Goal: Task Accomplishment & Management: Use online tool/utility

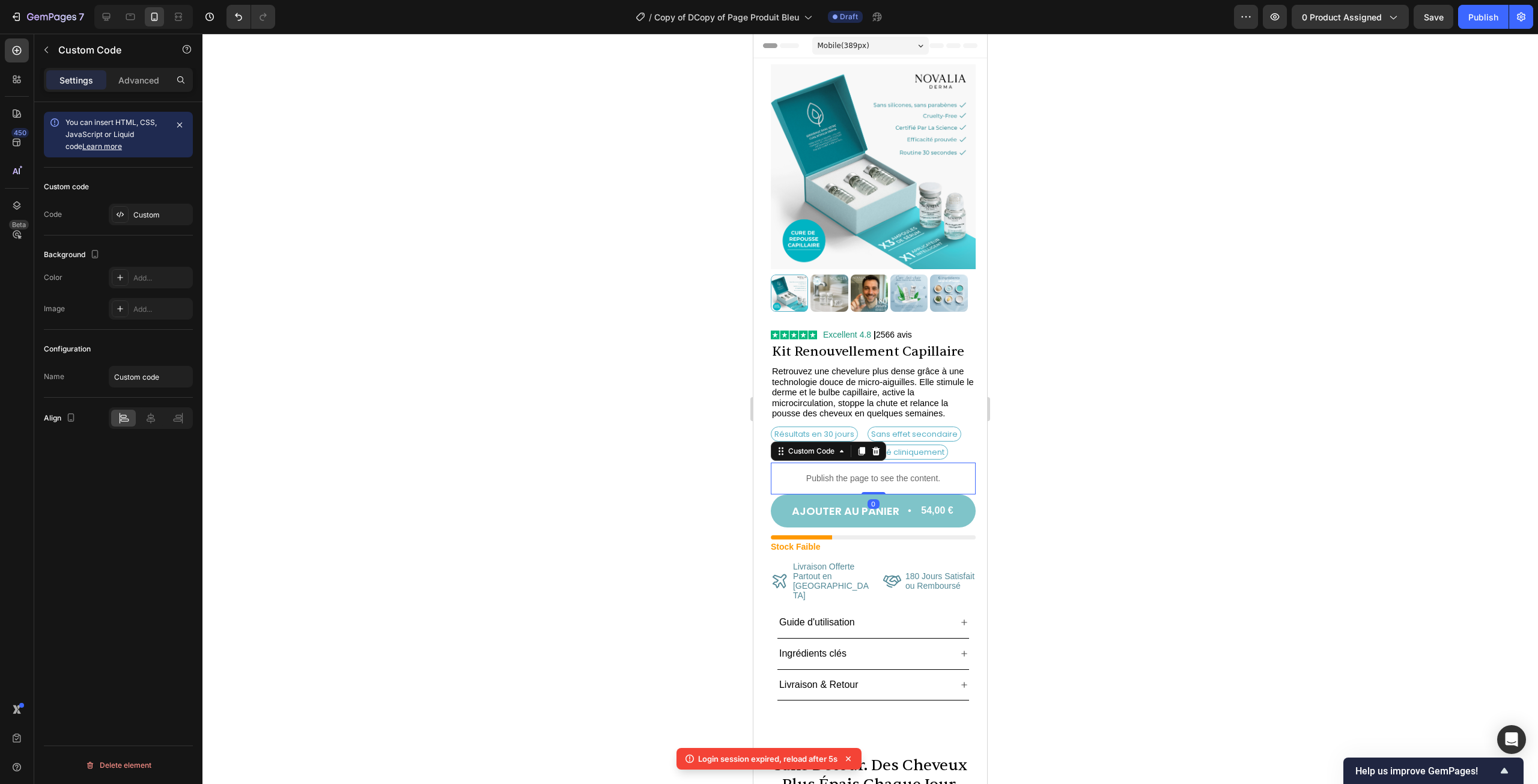
drag, startPoint x: 842, startPoint y: 467, endPoint x: 1198, endPoint y: 431, distance: 357.8
click at [842, 473] on p "Publish the page to see the content." at bounding box center [873, 479] width 205 height 13
click at [149, 215] on div "Custom" at bounding box center [162, 214] width 57 height 11
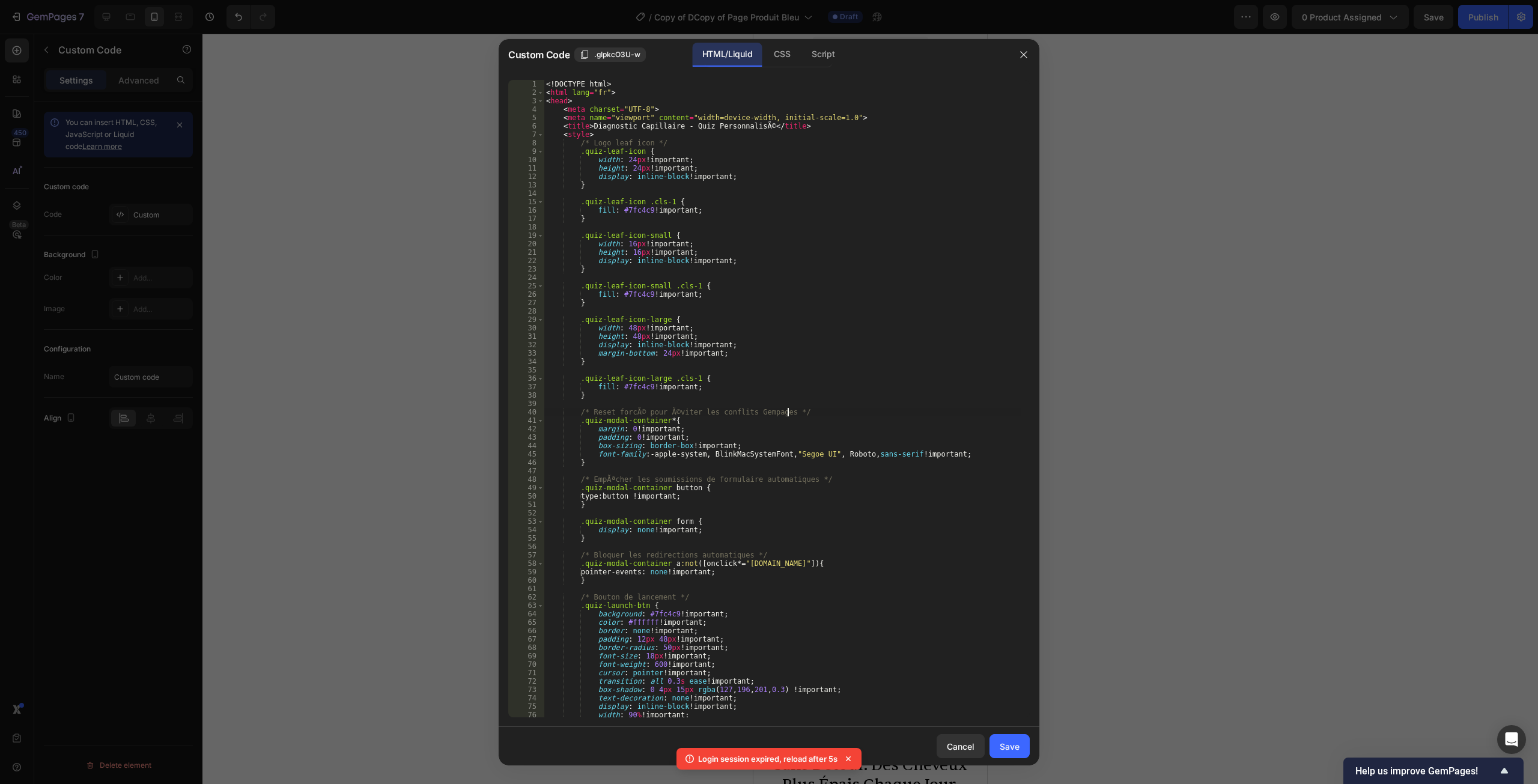
click at [840, 413] on div "<! DOCTYPE html > < html lang = "fr" > < head > < meta charset = "UTF-8" > < me…" at bounding box center [782, 407] width 477 height 654
type textarea "</body> </html>"
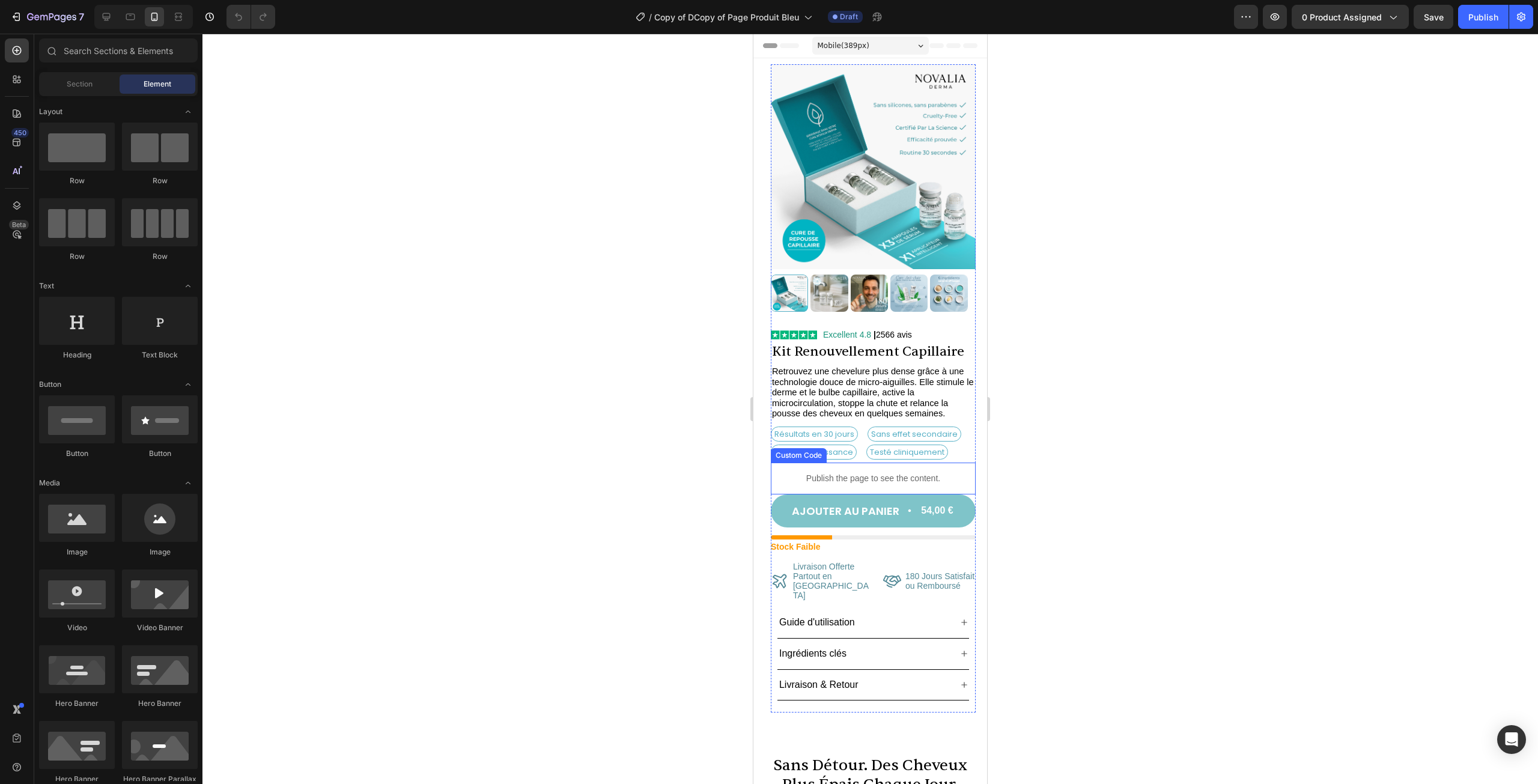
click at [870, 473] on p "Publish the page to see the content." at bounding box center [873, 479] width 205 height 13
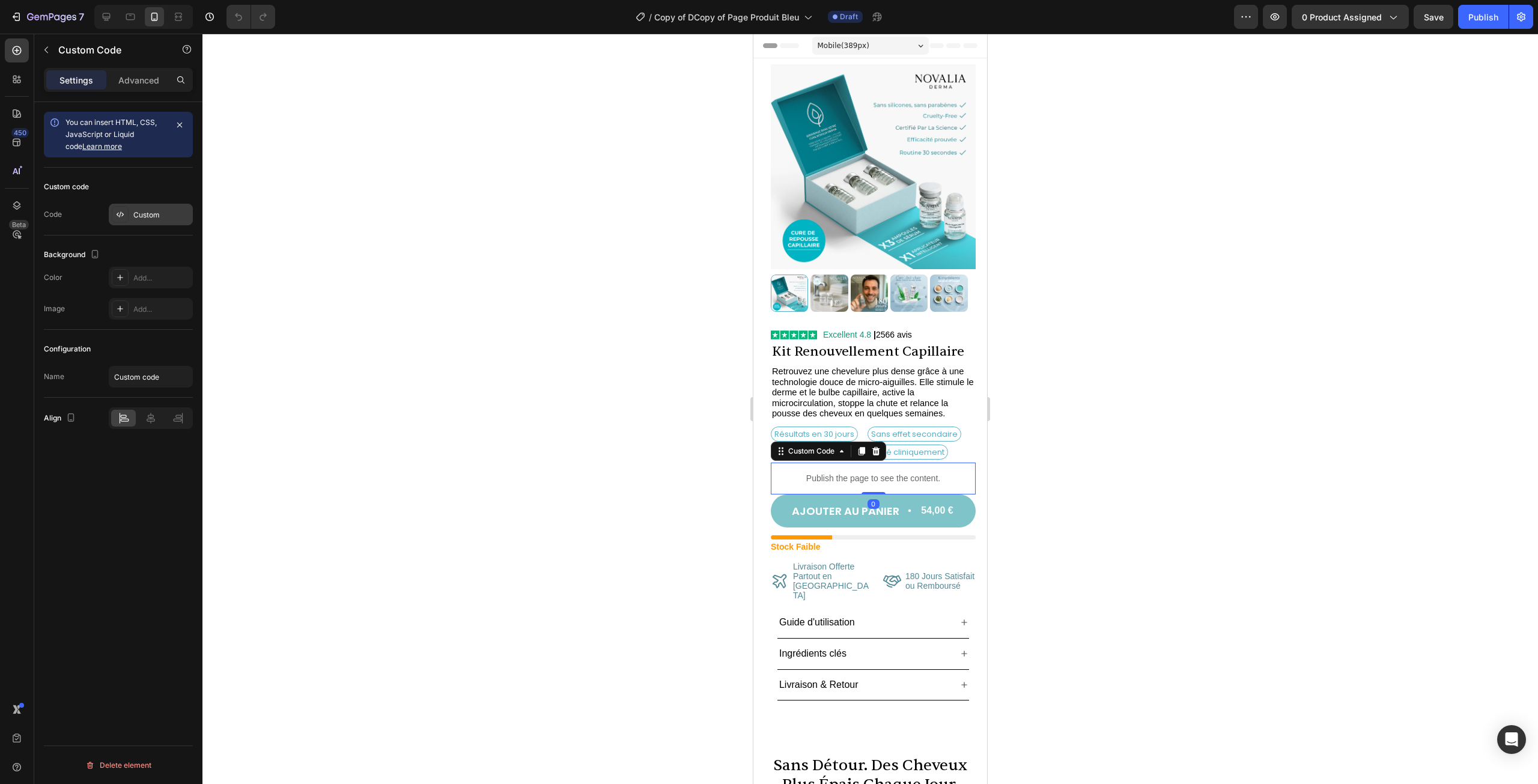
click at [136, 217] on div "Custom" at bounding box center [162, 214] width 57 height 11
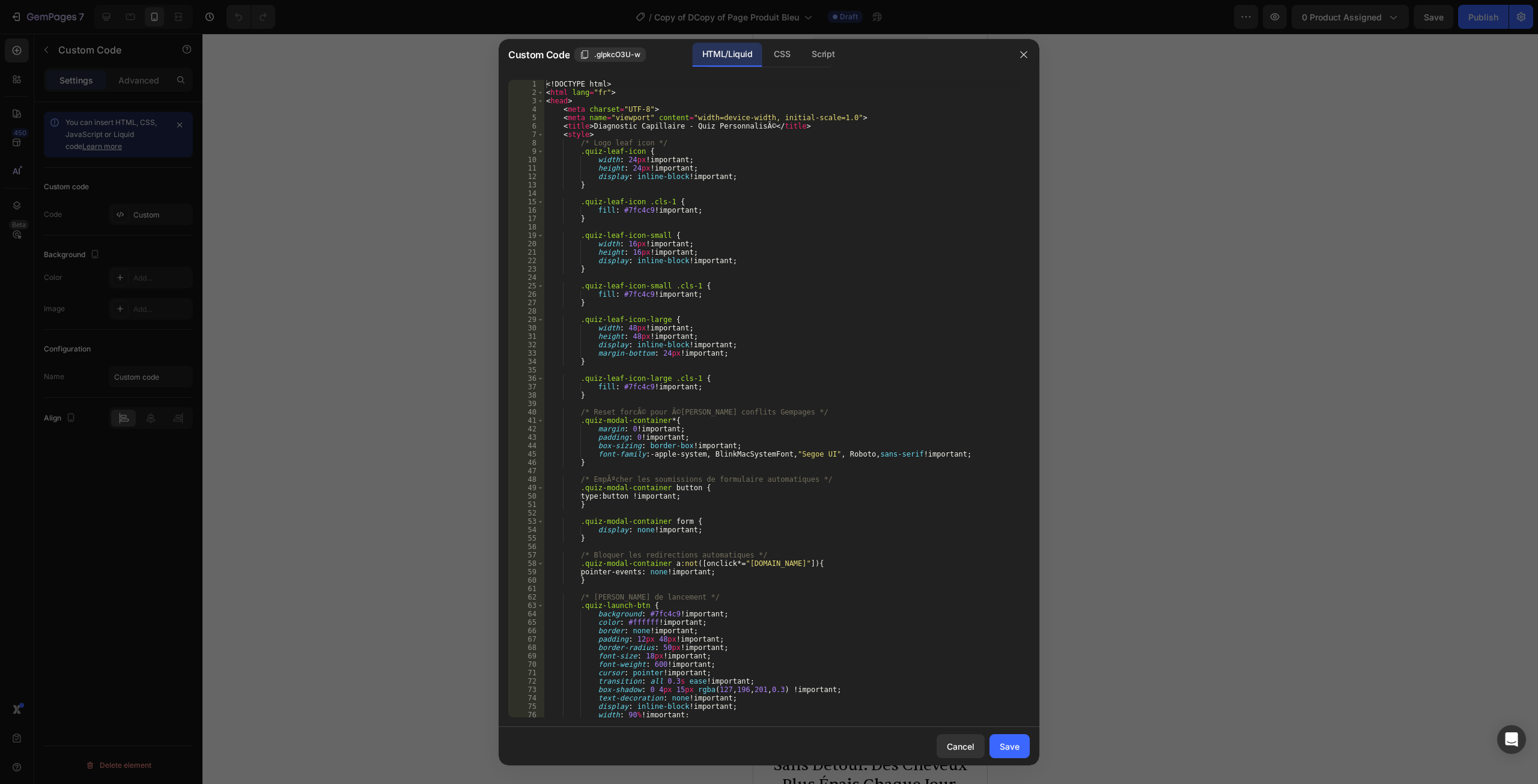
click at [807, 333] on div "<! DOCTYPE html > < html lang = "fr" > < head > < meta charset = "UTF-8" > < me…" at bounding box center [782, 407] width 477 height 654
type textarea "</body> </html>"
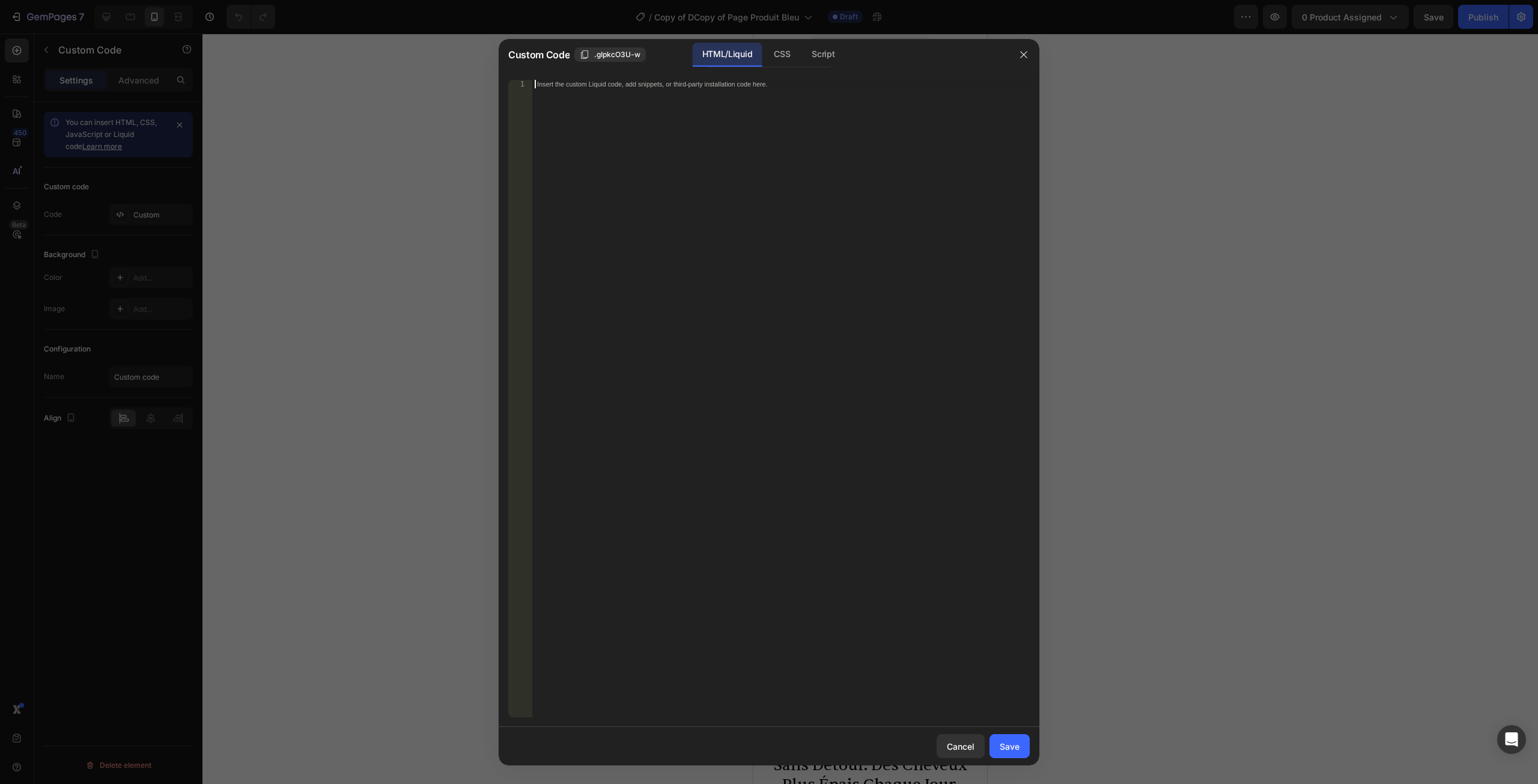
paste textarea "</html>"
type textarea "</html>"
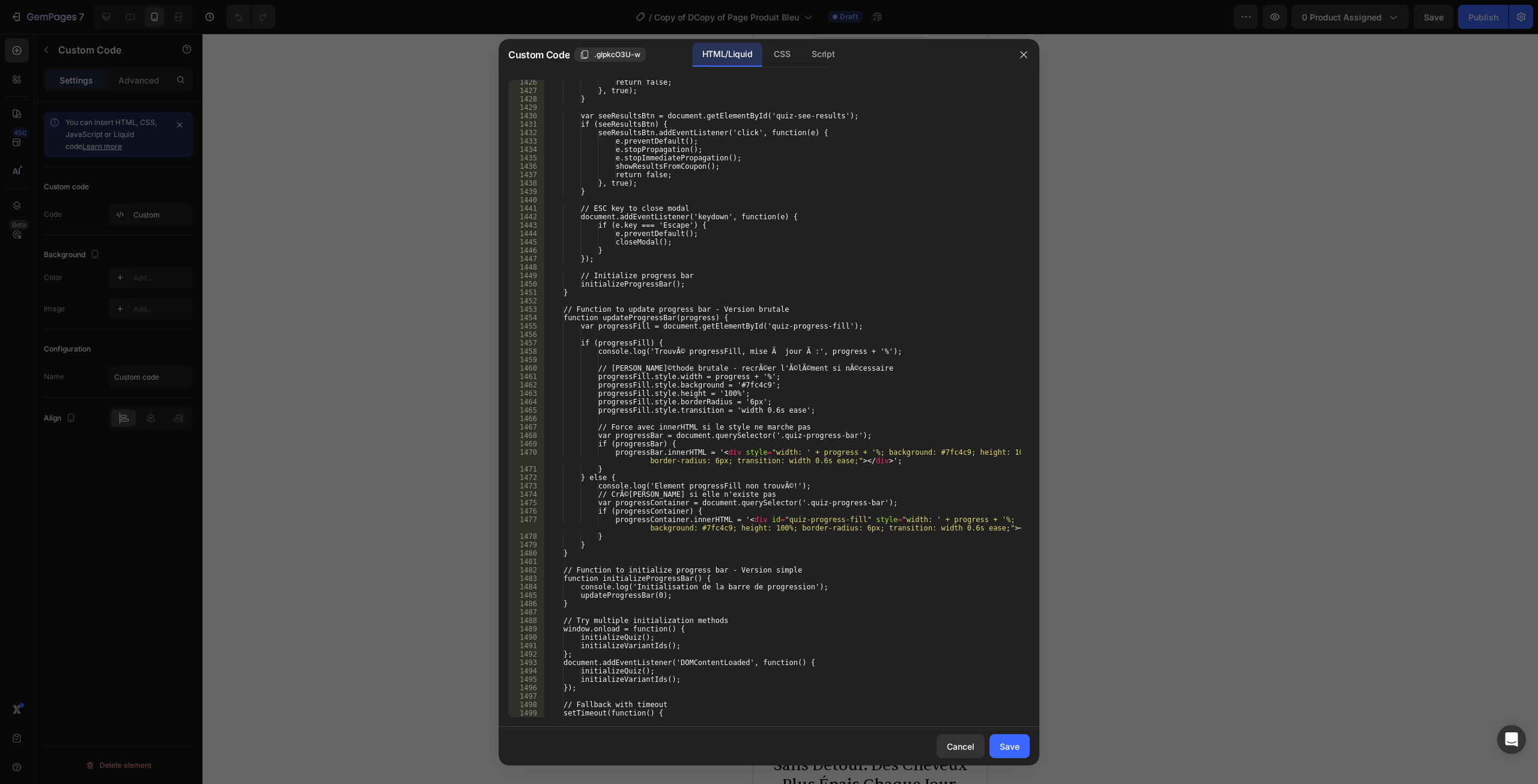
scroll to position [12957, 0]
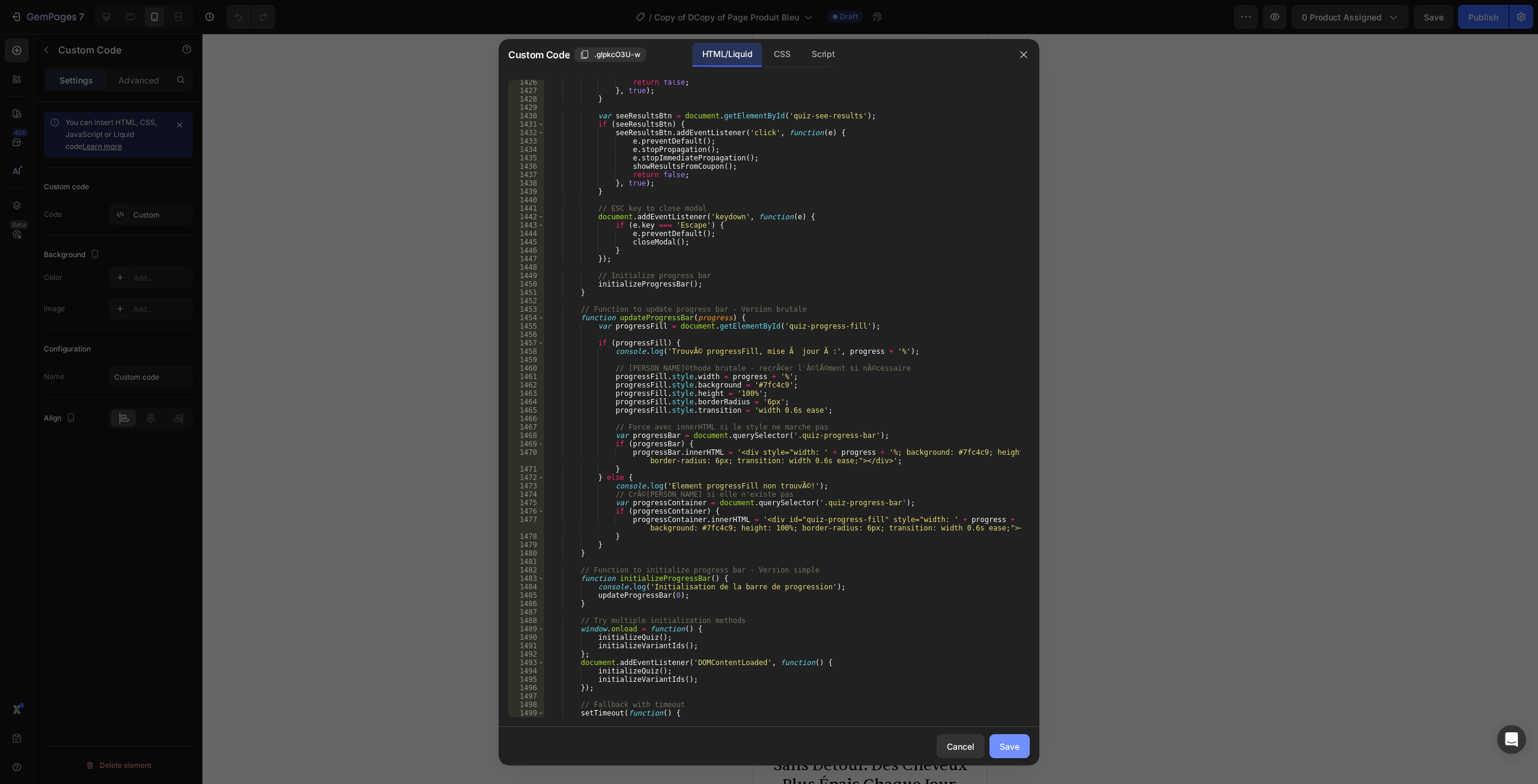
click at [1027, 746] on button "Save" at bounding box center [1010, 746] width 40 height 24
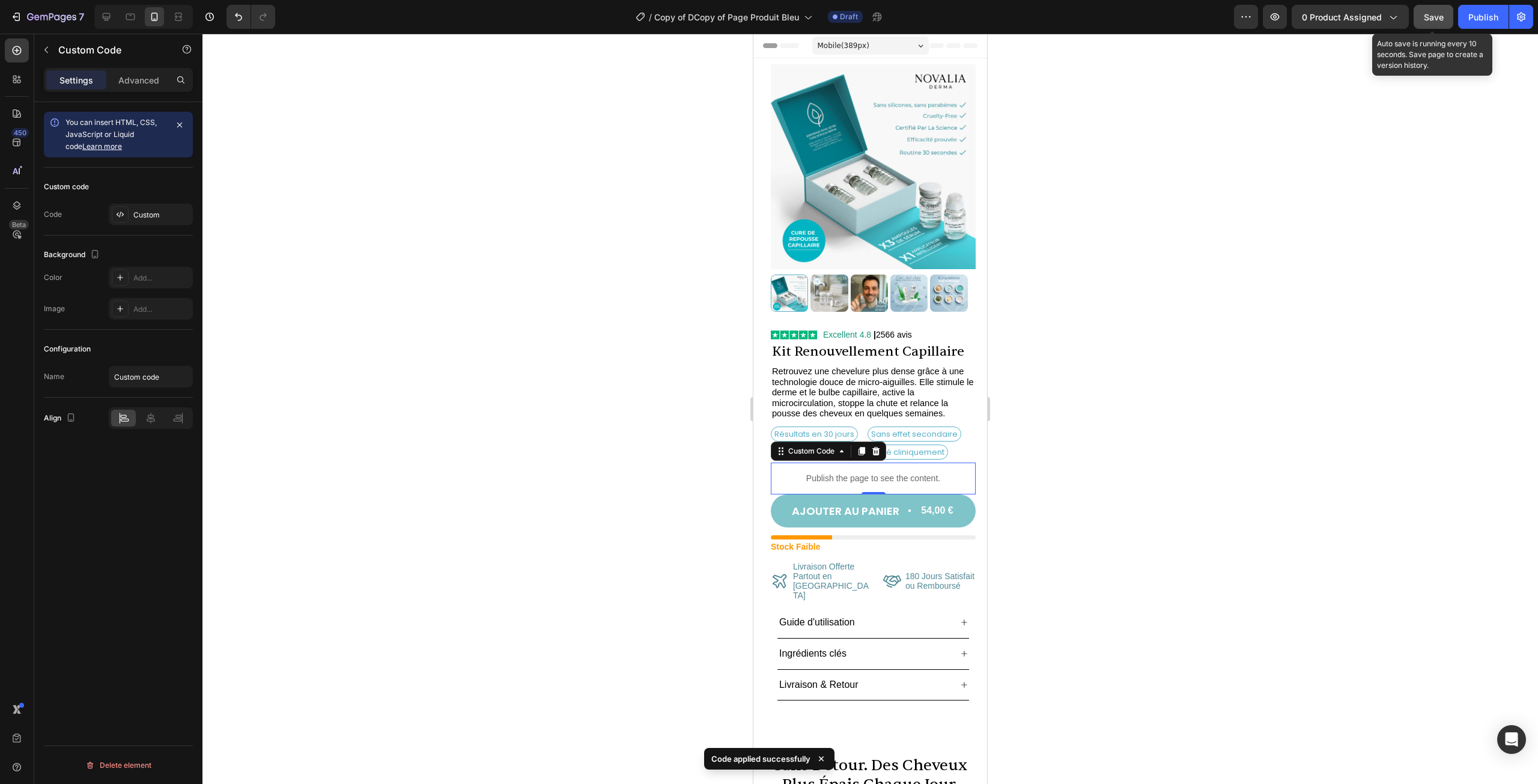
click at [1445, 21] on button "Save" at bounding box center [1433, 17] width 39 height 24
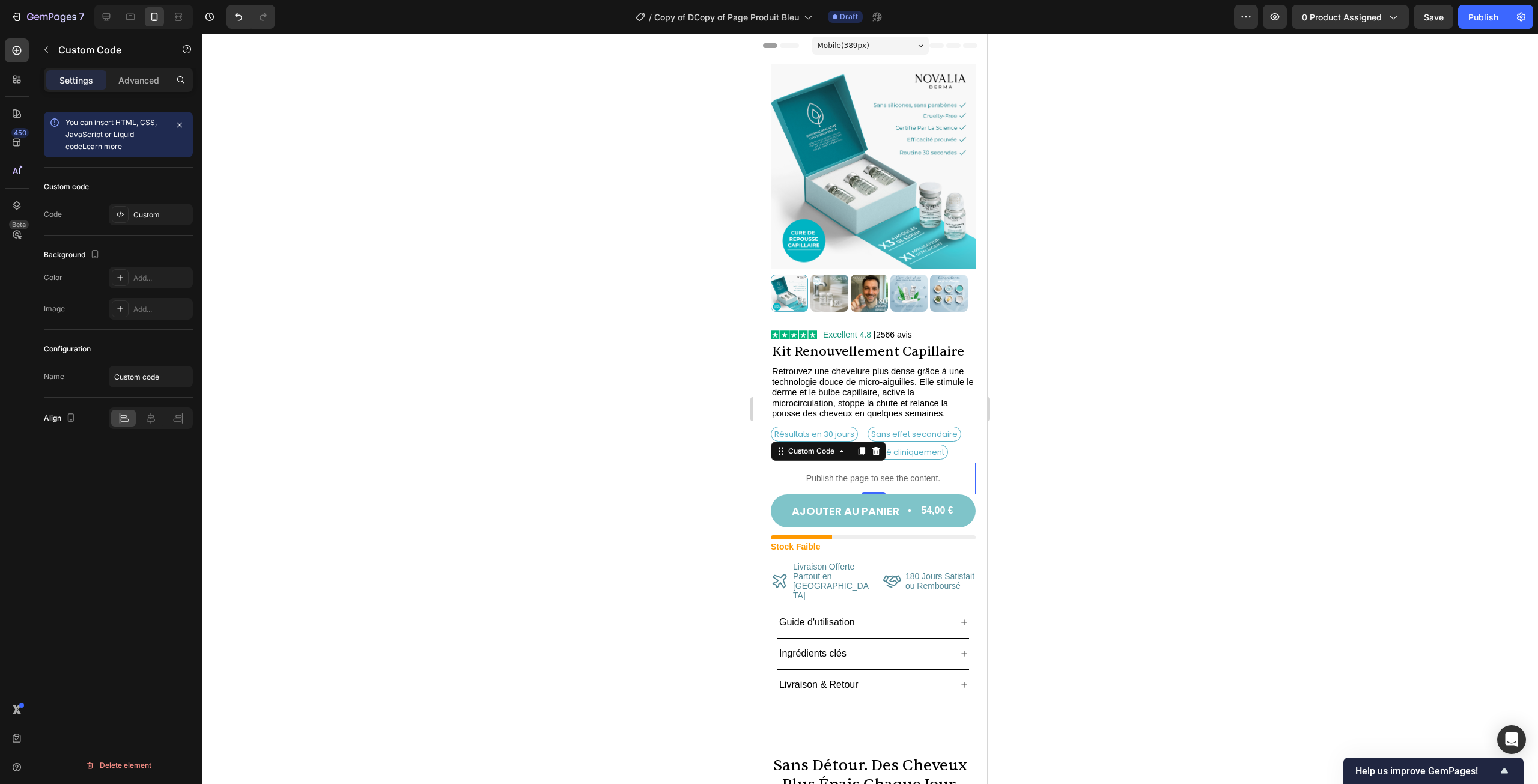
click at [844, 473] on p "Publish the page to see the content." at bounding box center [873, 479] width 205 height 13
click at [146, 215] on div "Custom" at bounding box center [162, 214] width 57 height 11
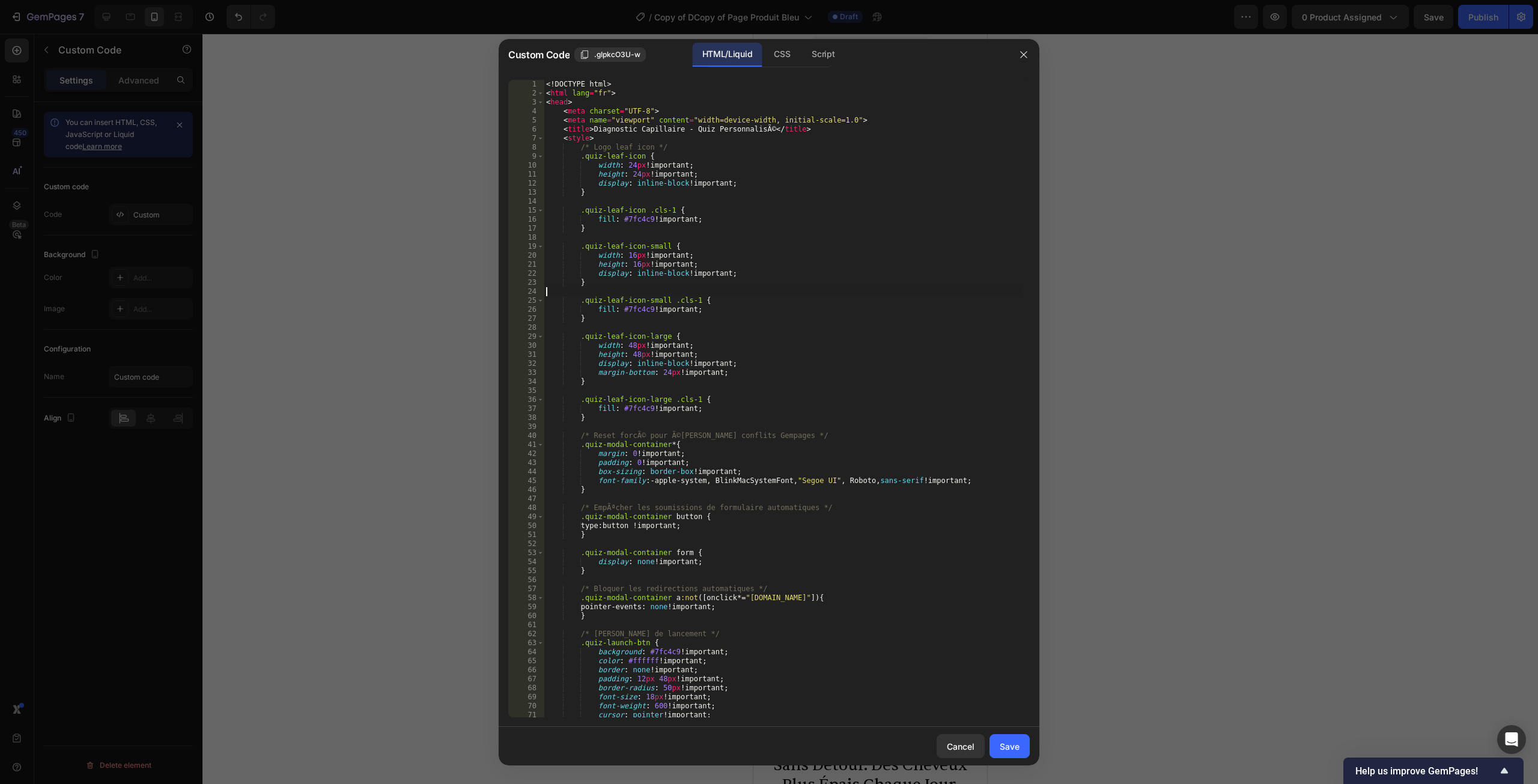
click at [841, 289] on div "<! DOCTYPE html > < html lang = "fr" > < head > < meta charset = "UTF-8" > < me…" at bounding box center [782, 407] width 477 height 655
type textarea "</body> </html>"
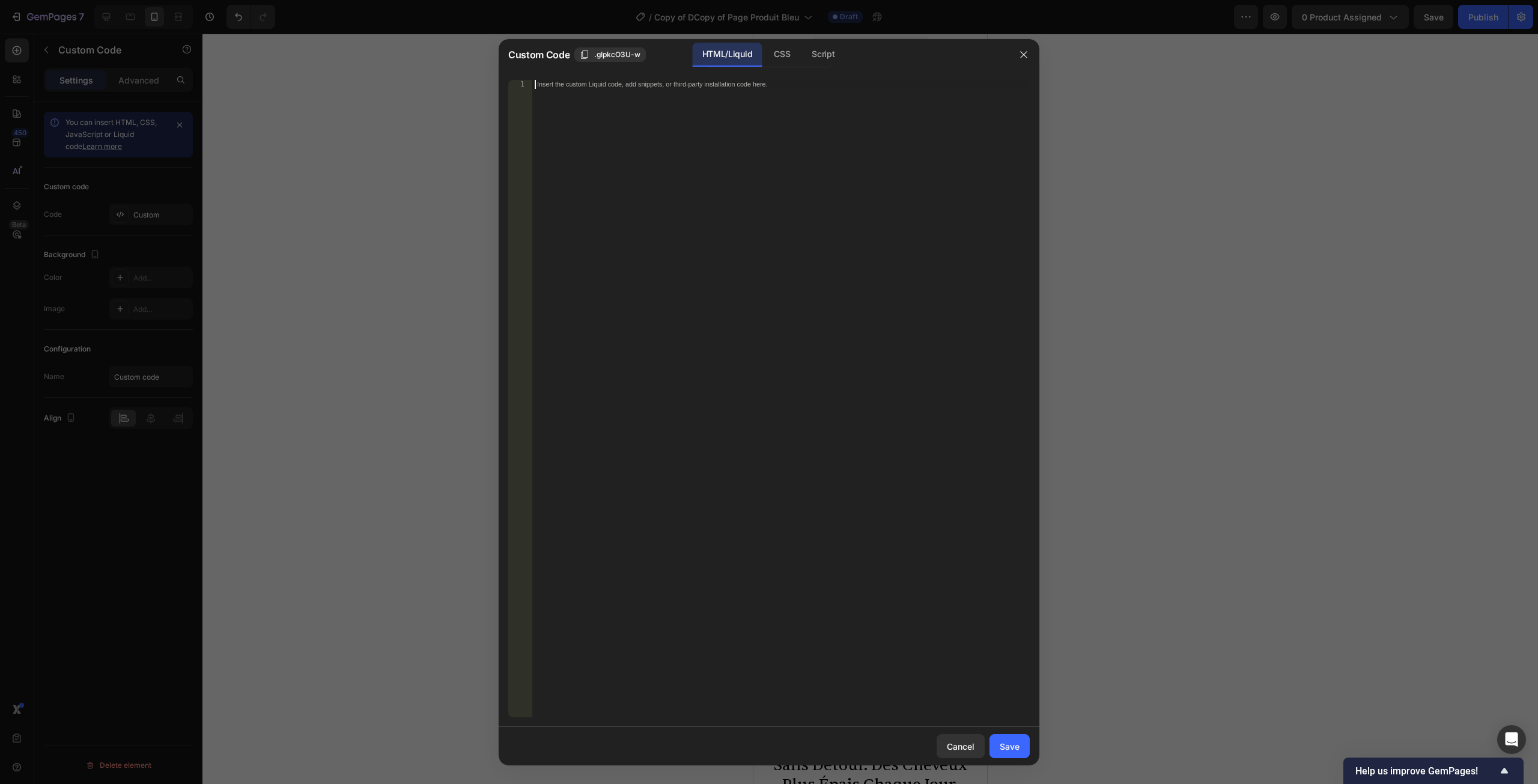
paste textarea "}"
type textarea "}"
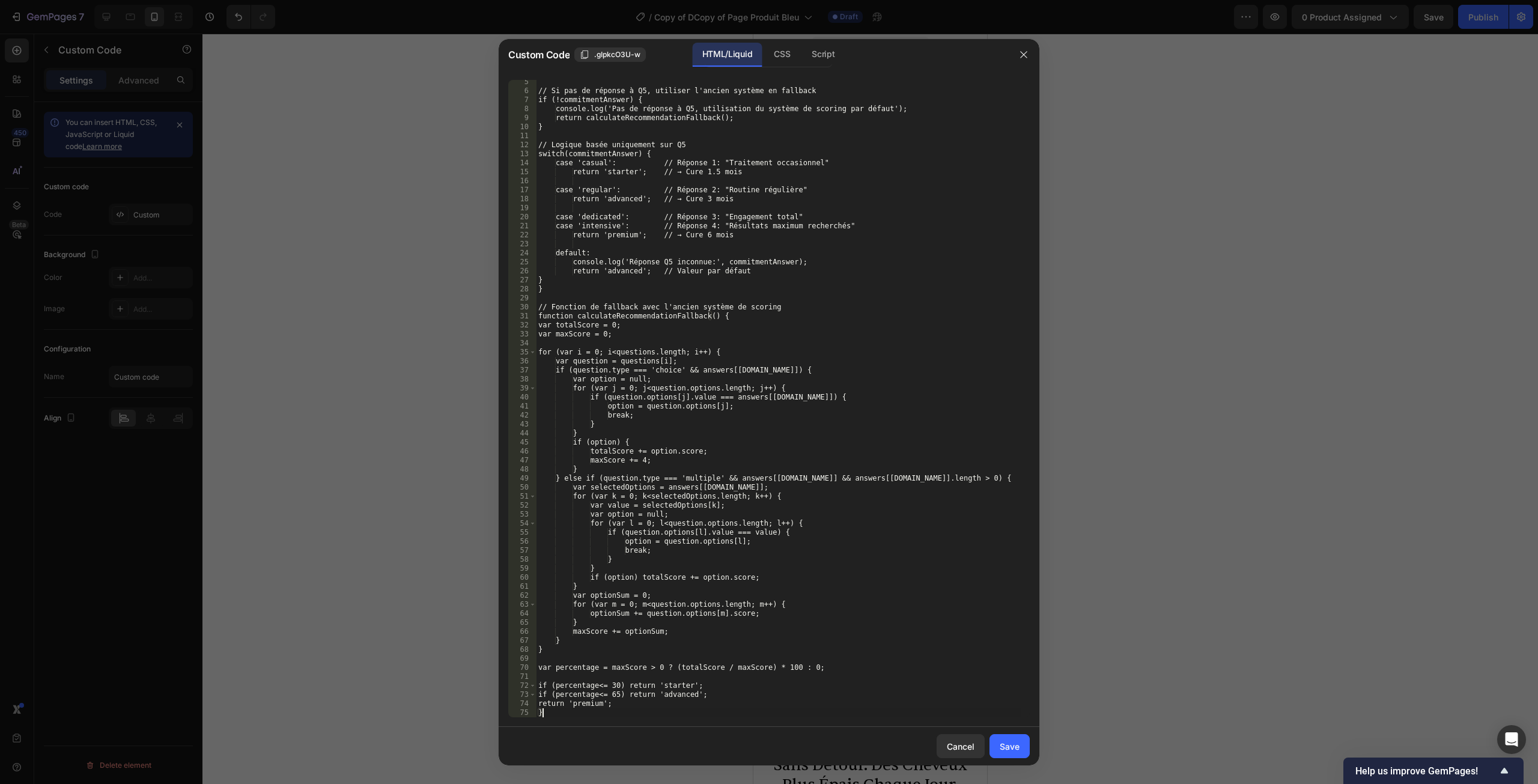
scroll to position [39, 0]
click at [1010, 748] on div "Save" at bounding box center [1010, 746] width 20 height 13
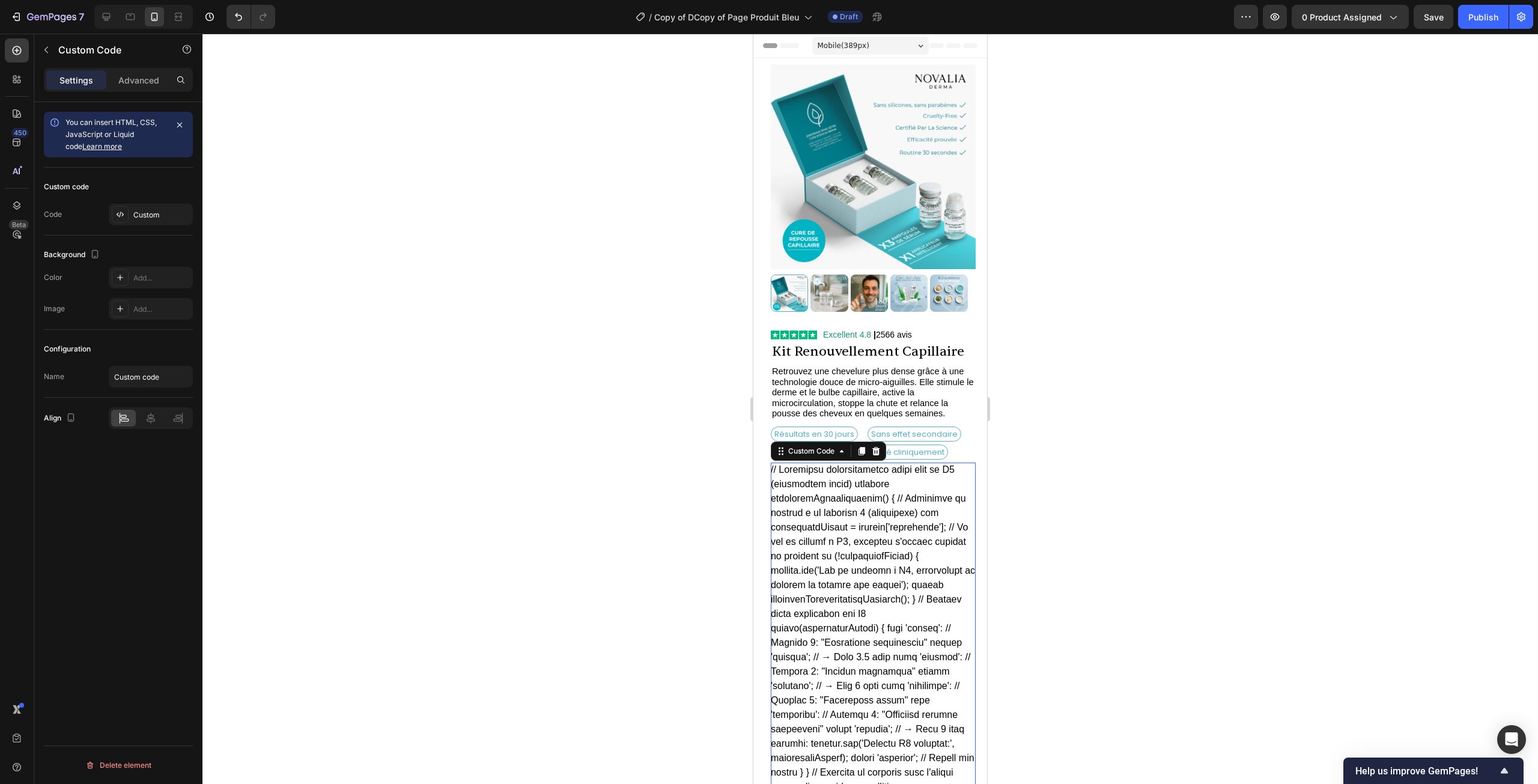
click at [611, 673] on div at bounding box center [870, 408] width 1336 height 751
click at [142, 214] on div "Custom" at bounding box center [162, 214] width 57 height 11
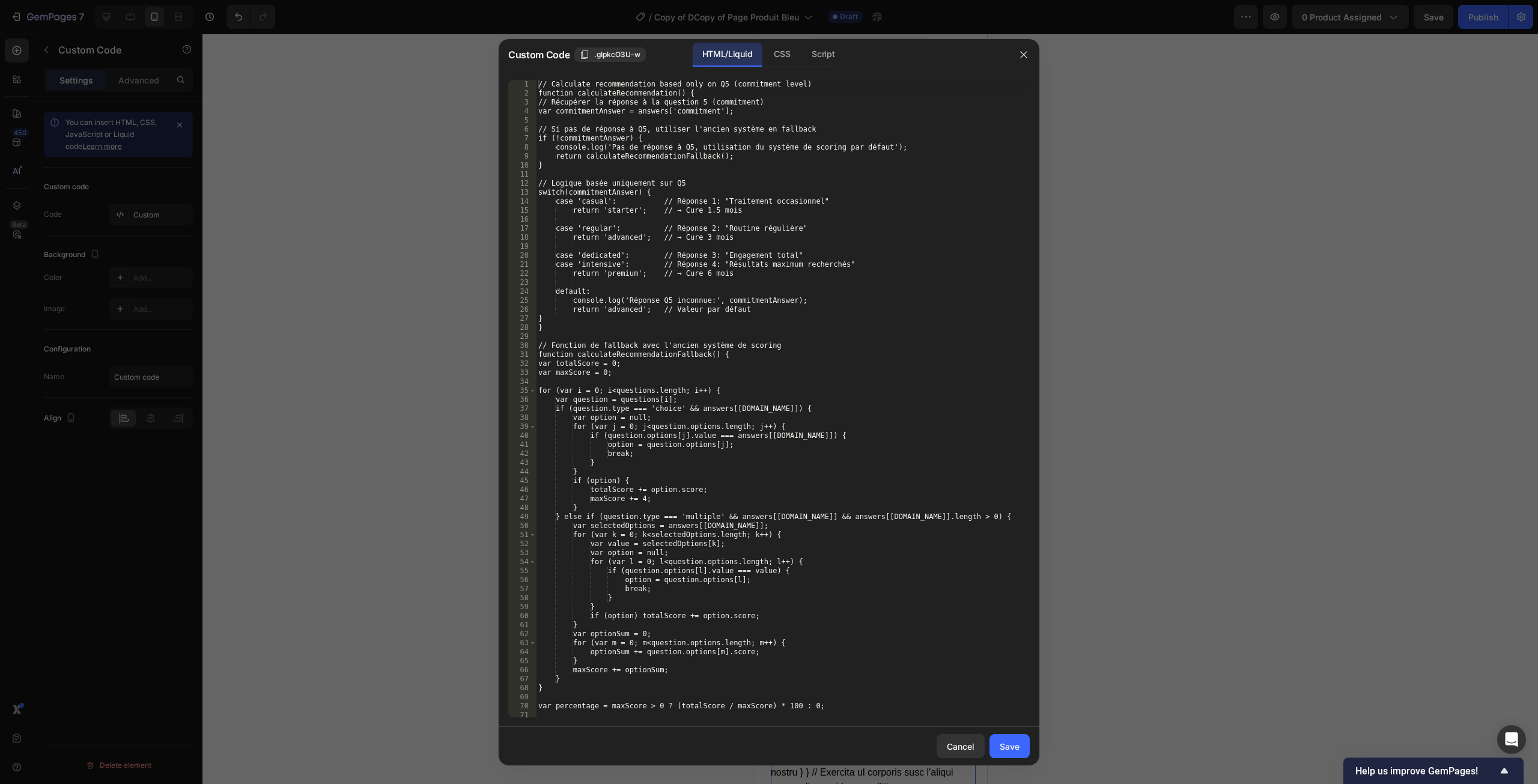
click at [798, 350] on div "// Calculate recommendation based only on Q5 (commitment level) function calcul…" at bounding box center [778, 407] width 485 height 655
type textarea "return 'premium'; }"
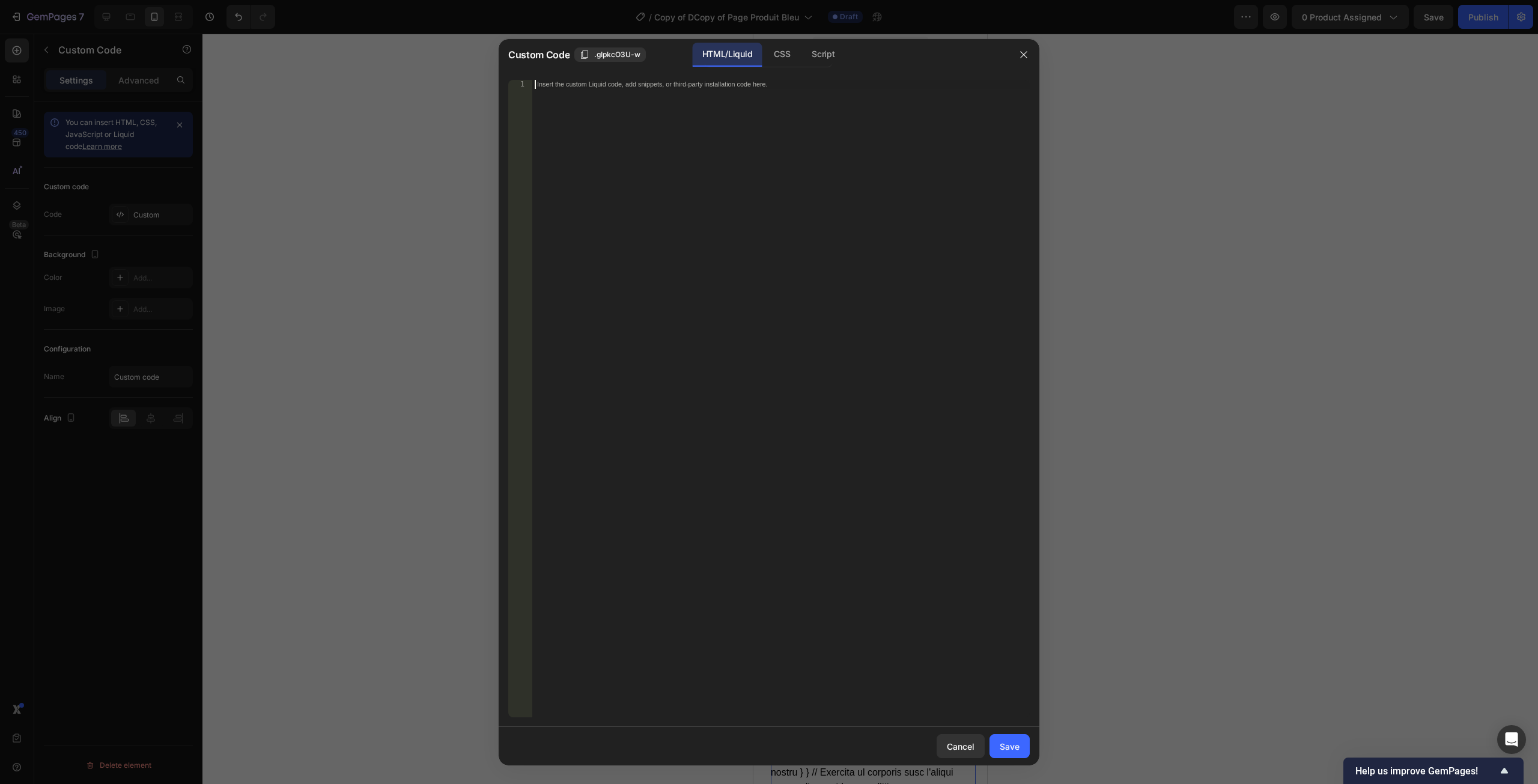
paste textarea "</html>"
type textarea "</html>"
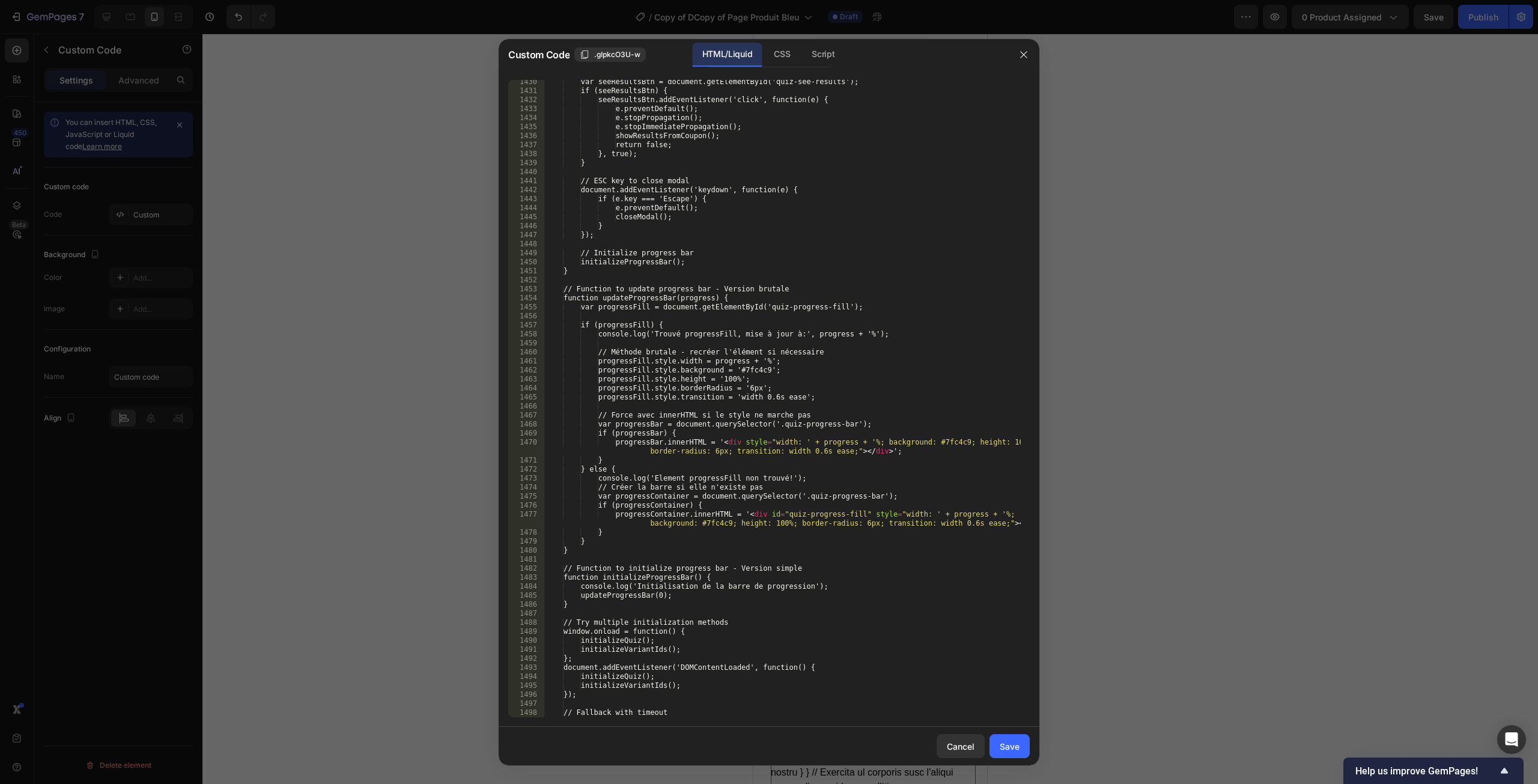
scroll to position [13919, 0]
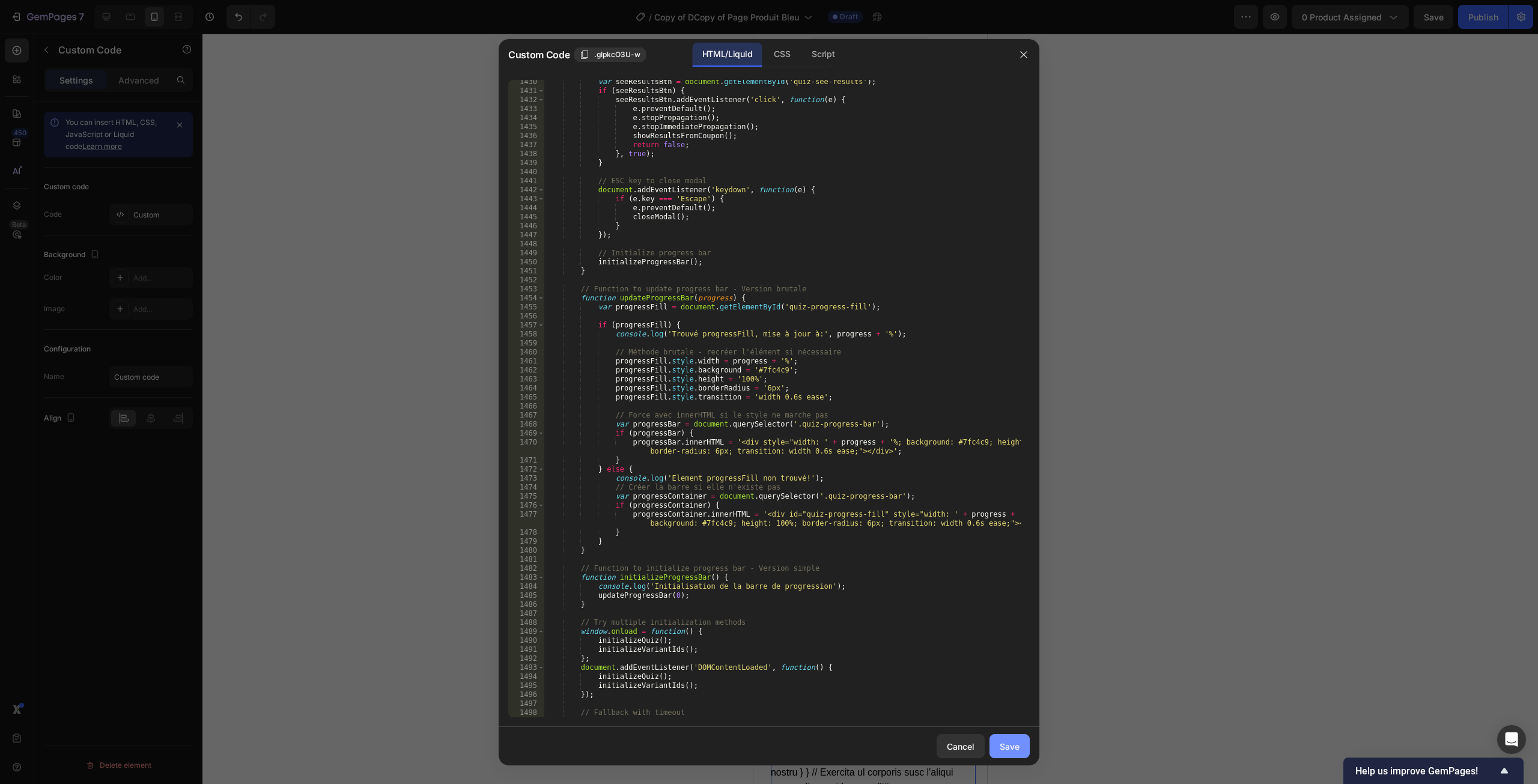
click at [1008, 750] on div "Save" at bounding box center [1010, 746] width 20 height 13
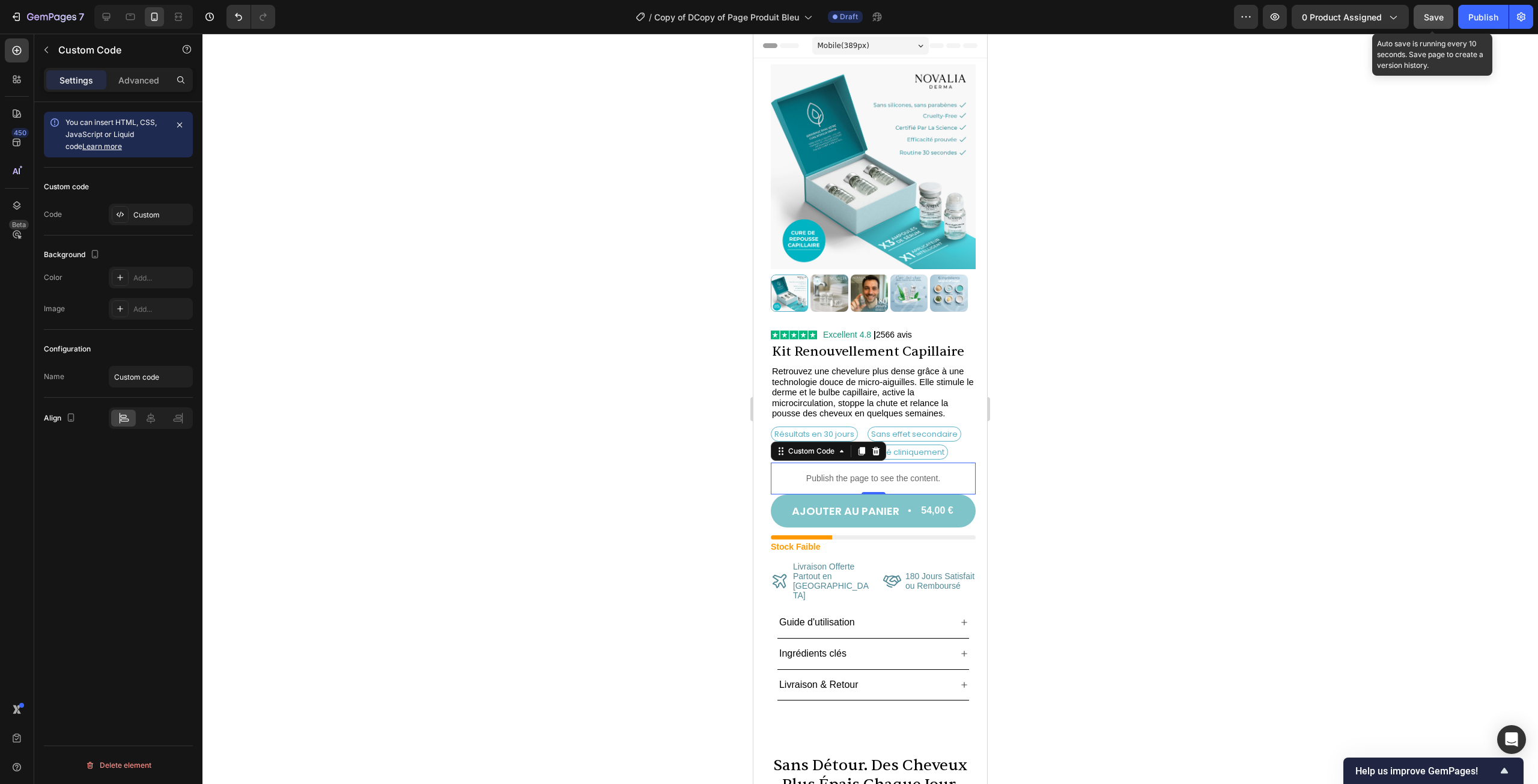
click at [1442, 13] on span "Save" at bounding box center [1433, 17] width 20 height 10
click at [1099, 451] on div at bounding box center [870, 408] width 1336 height 751
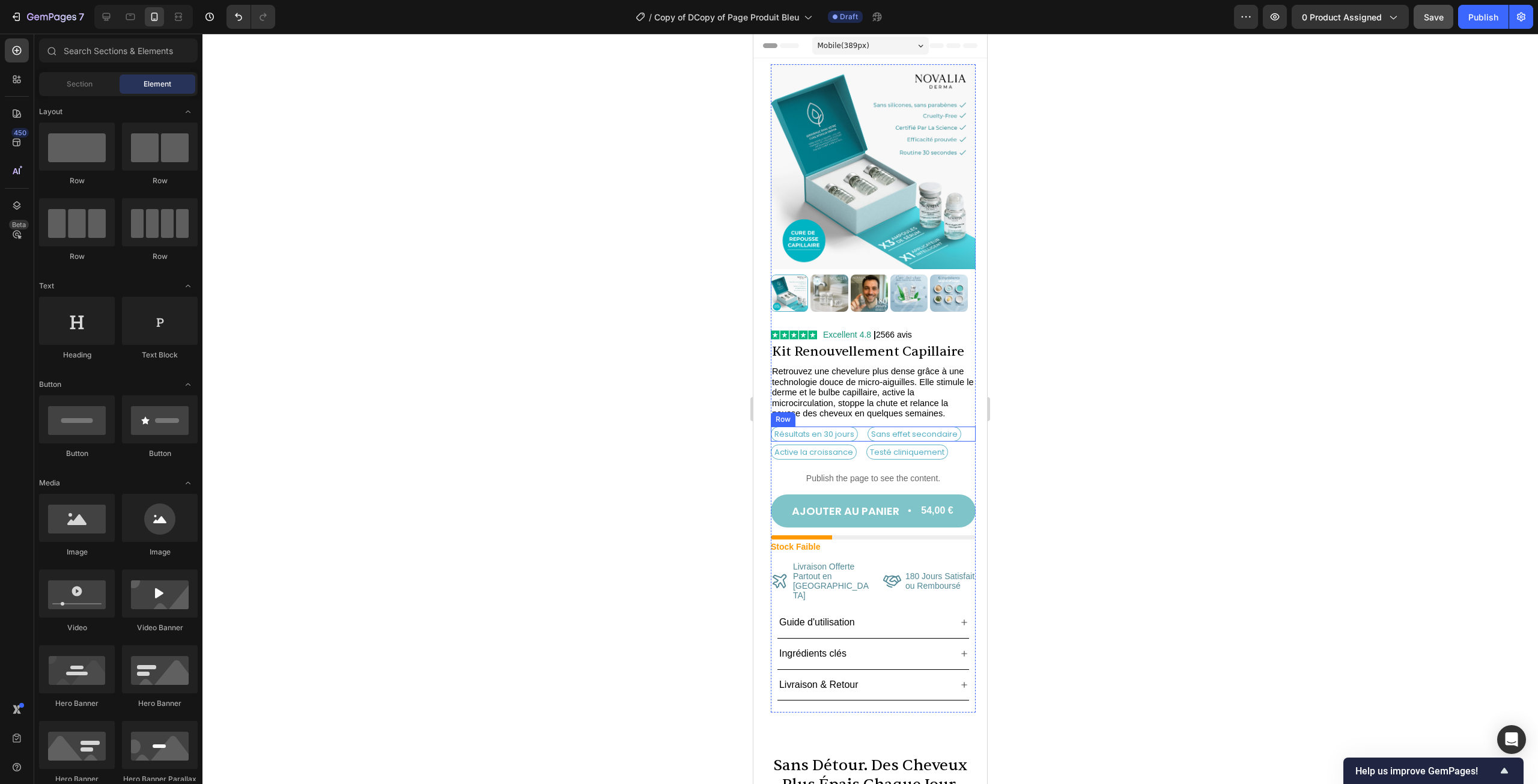
click at [860, 426] on div "Résultats en 30 jours Text Block Sans effet secondaire Text Block Row" at bounding box center [873, 434] width 205 height 15
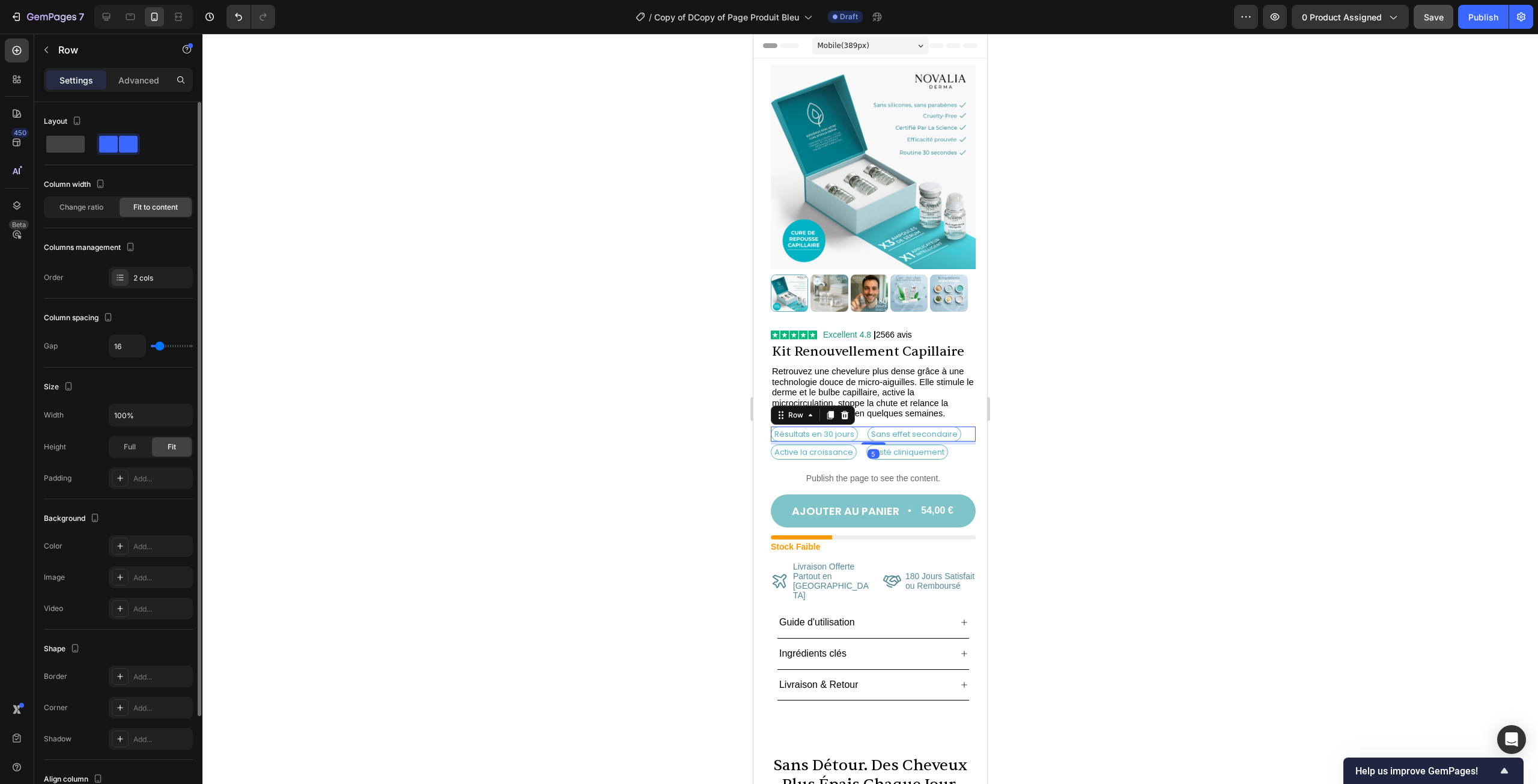
type input "23"
type input "21"
type input "20"
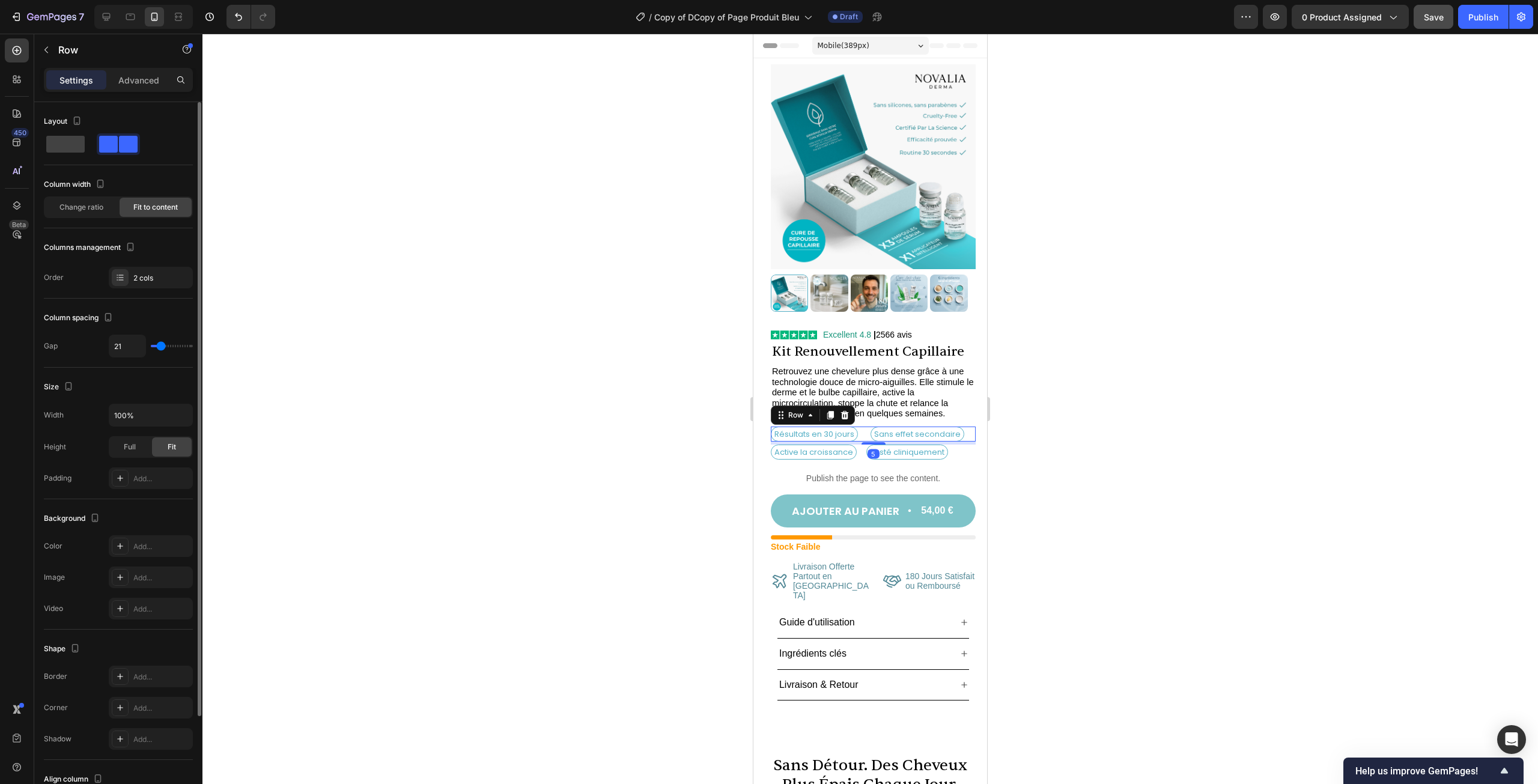
type input "20"
type input "17"
type input "14"
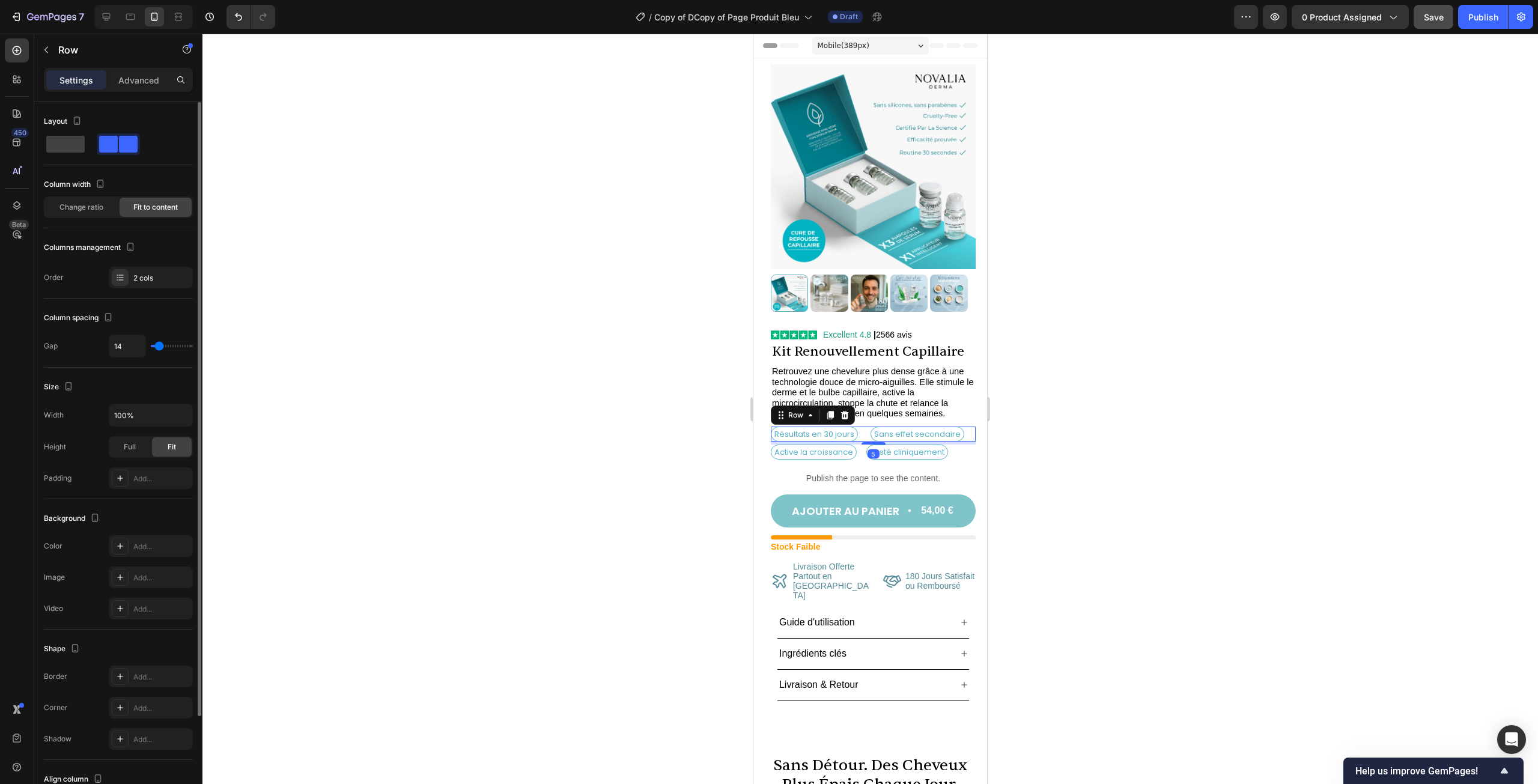
type input "13"
type input "11"
type input "10"
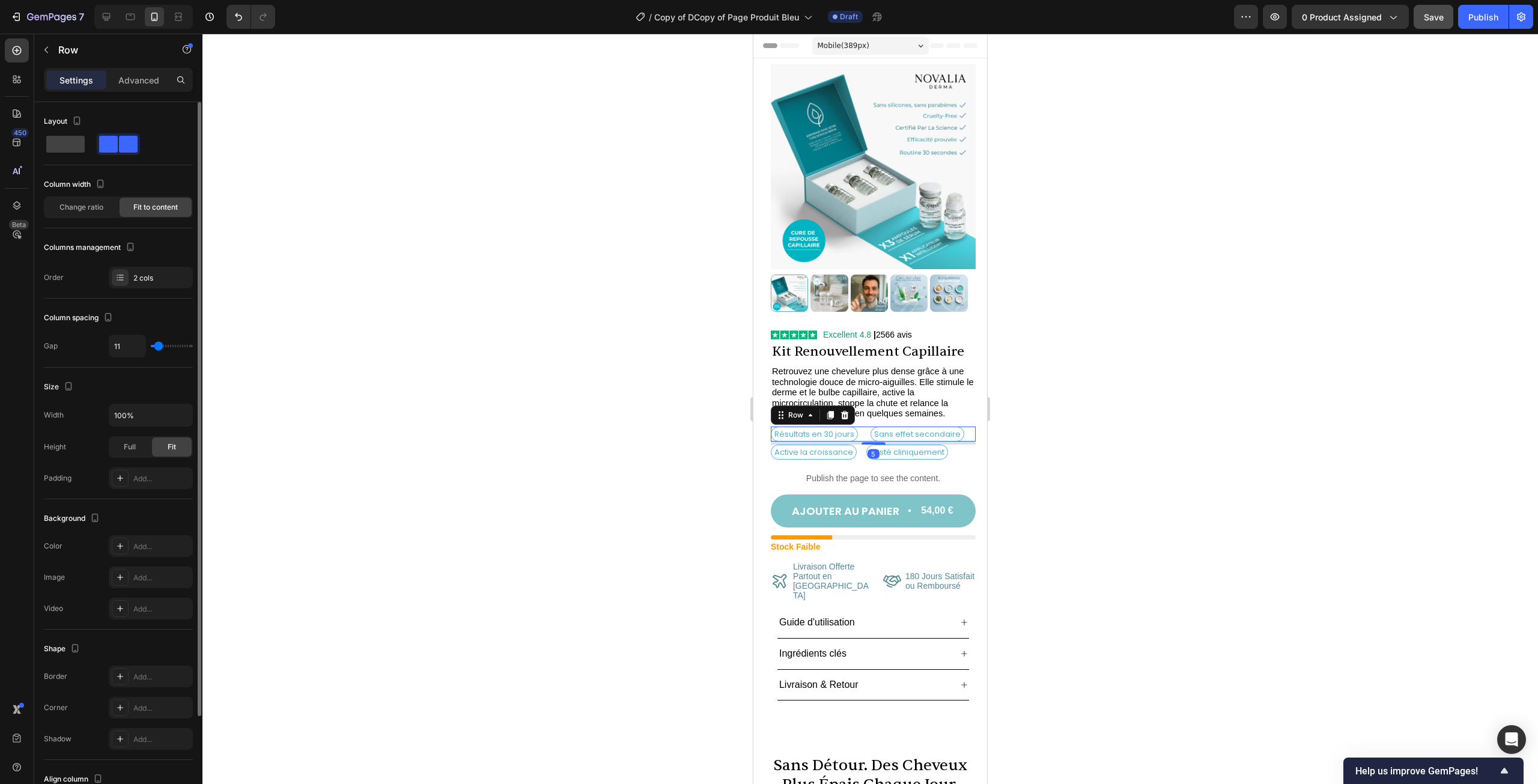
type input "10"
type input "8"
type input "7"
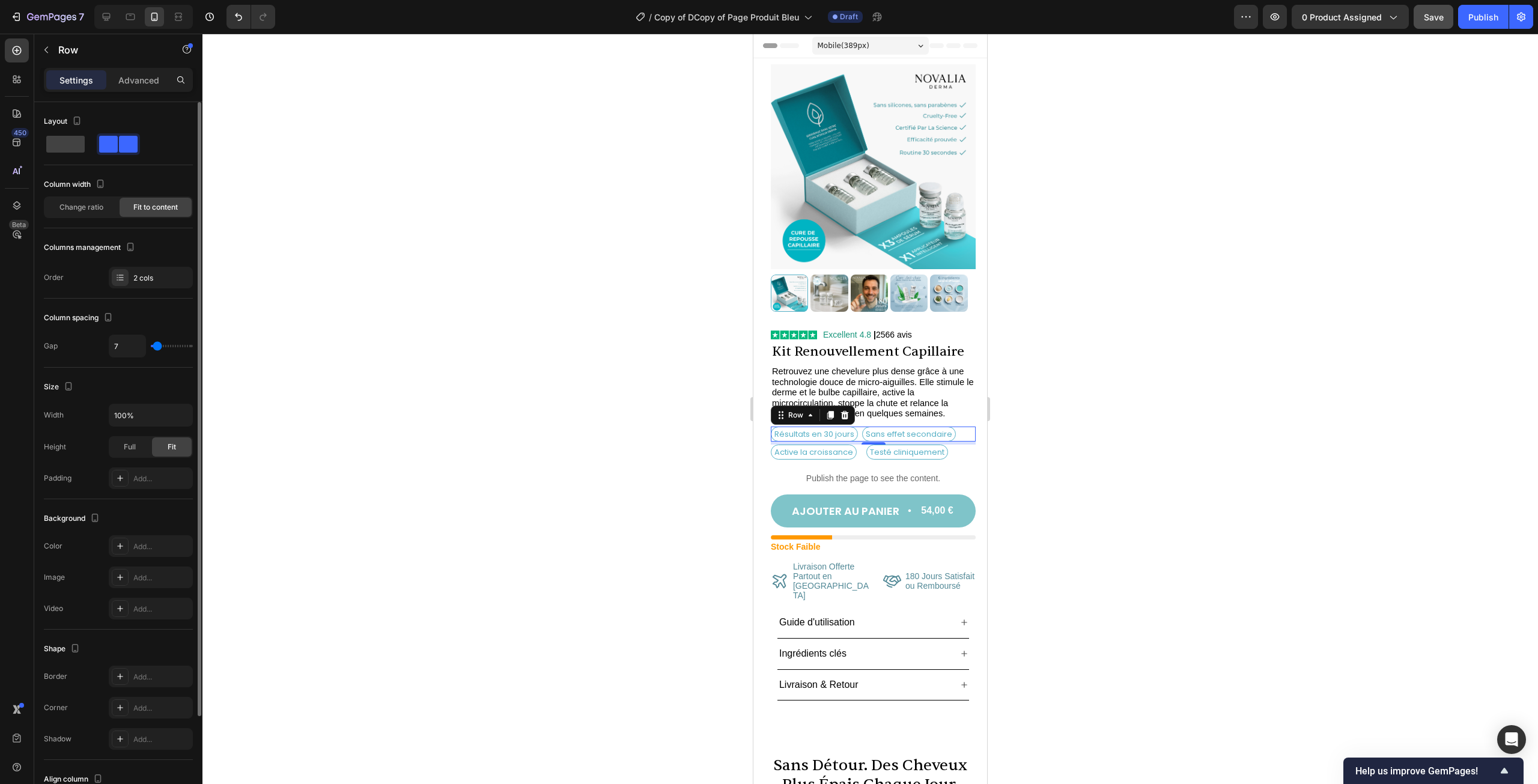
type input "8"
type input "10"
type input "11"
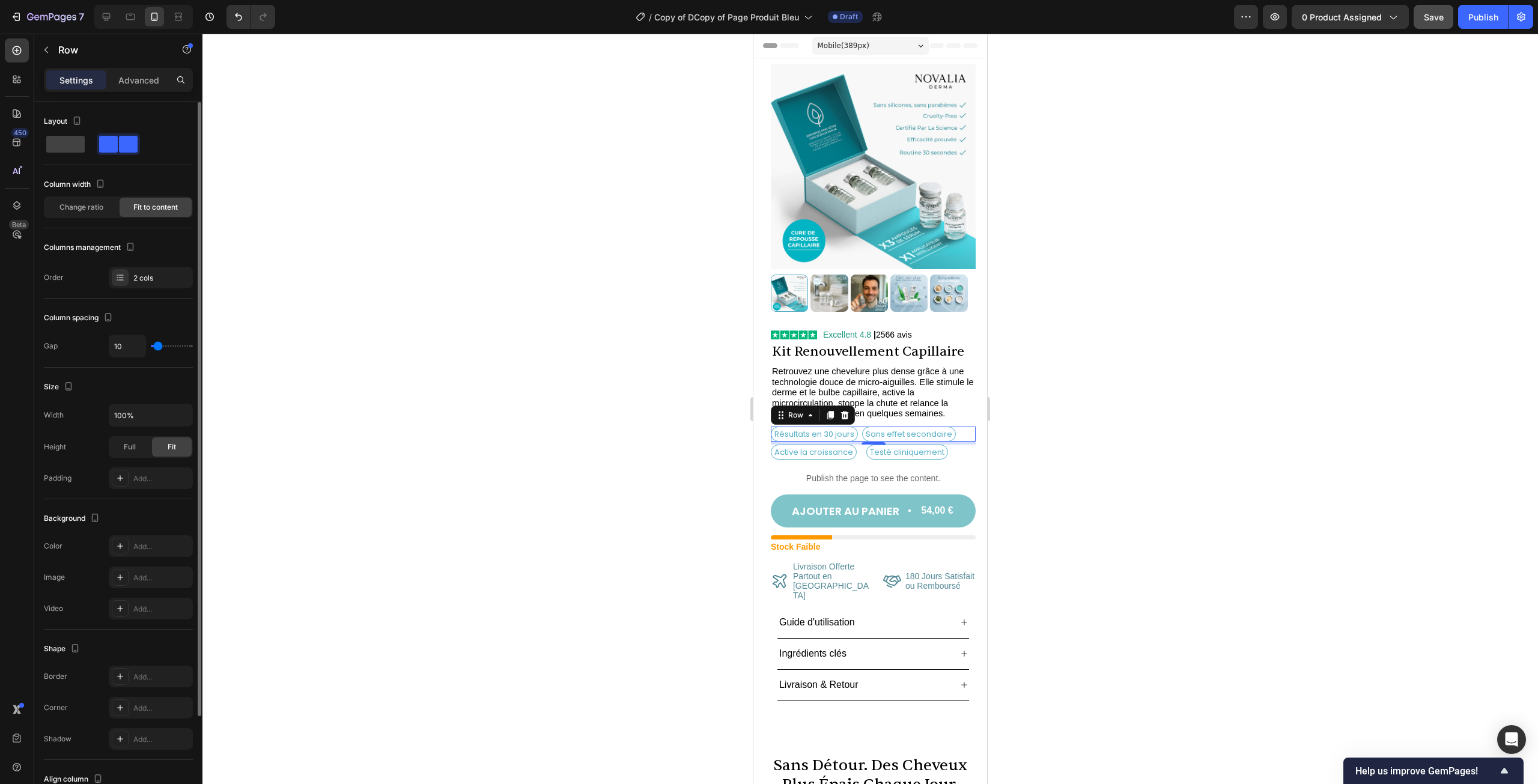
type input "11"
type input "13"
type input "11"
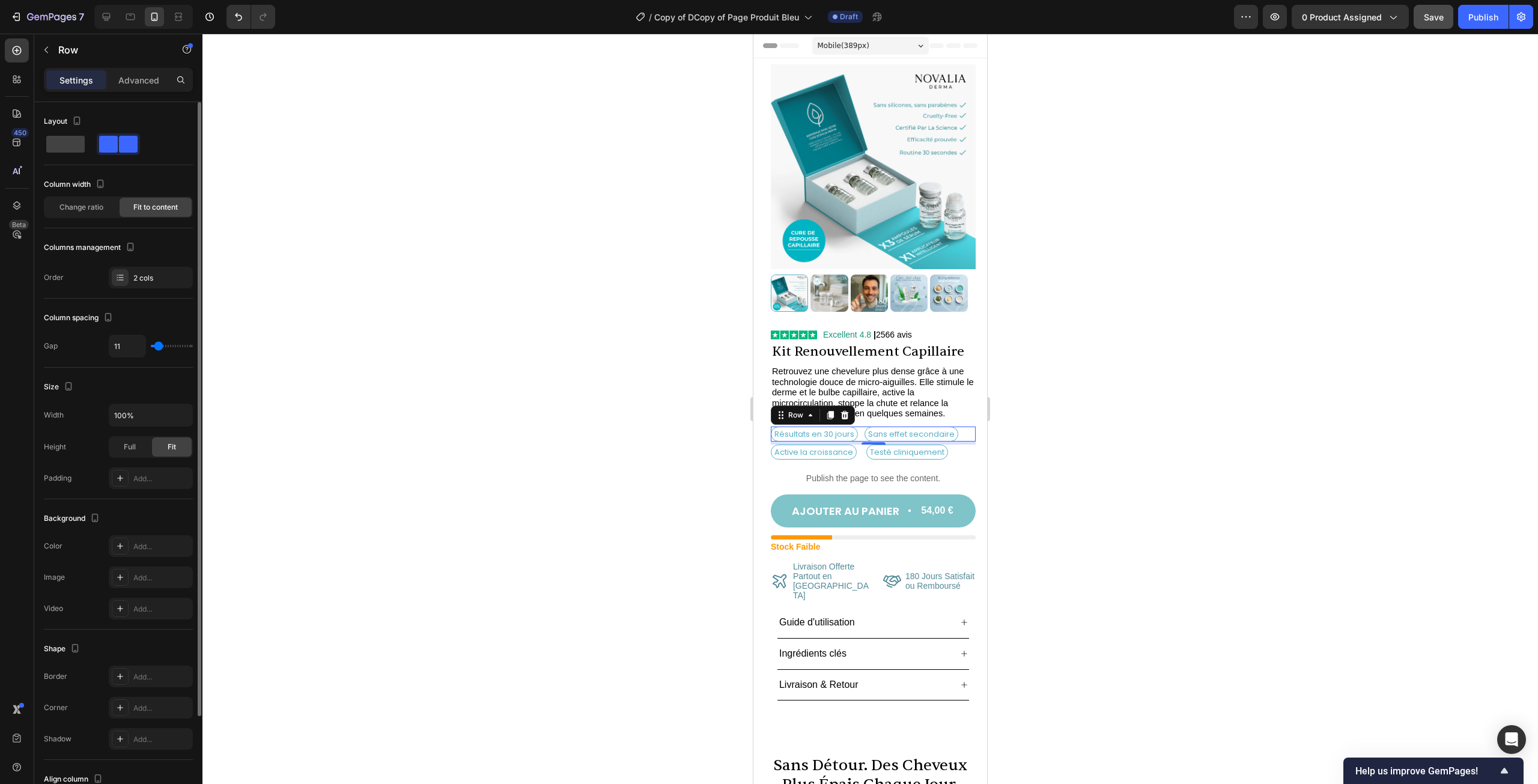
type input "10"
click at [158, 345] on input "range" at bounding box center [172, 346] width 42 height 3
drag, startPoint x: 862, startPoint y: 443, endPoint x: 1469, endPoint y: 451, distance: 607.1
click at [862, 444] on div "Active la croissance Text Block Testé cliniquement Text Block Row 5" at bounding box center [873, 452] width 205 height 15
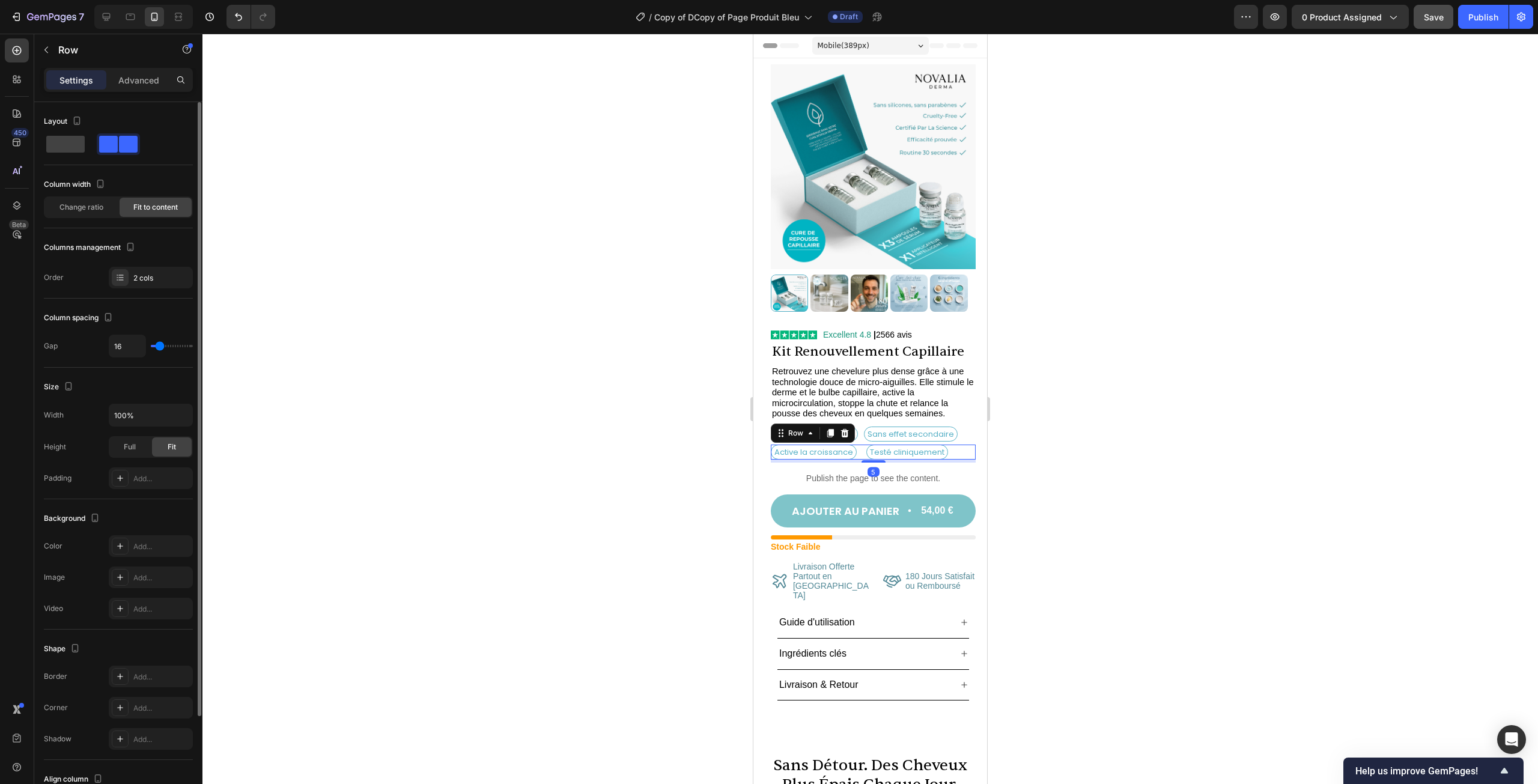
type input "14"
type input "13"
type input "11"
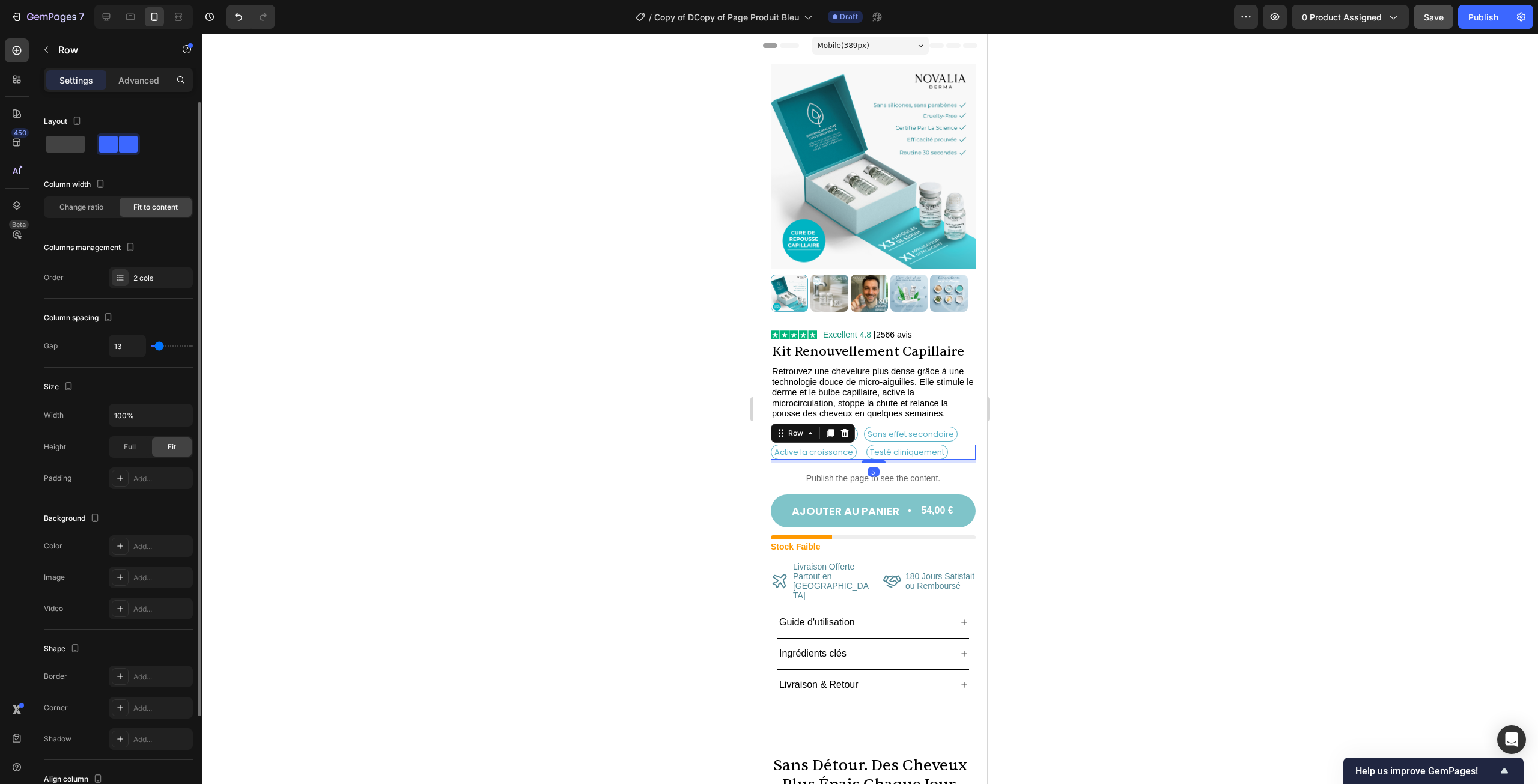
type input "11"
type input "10"
type input "8"
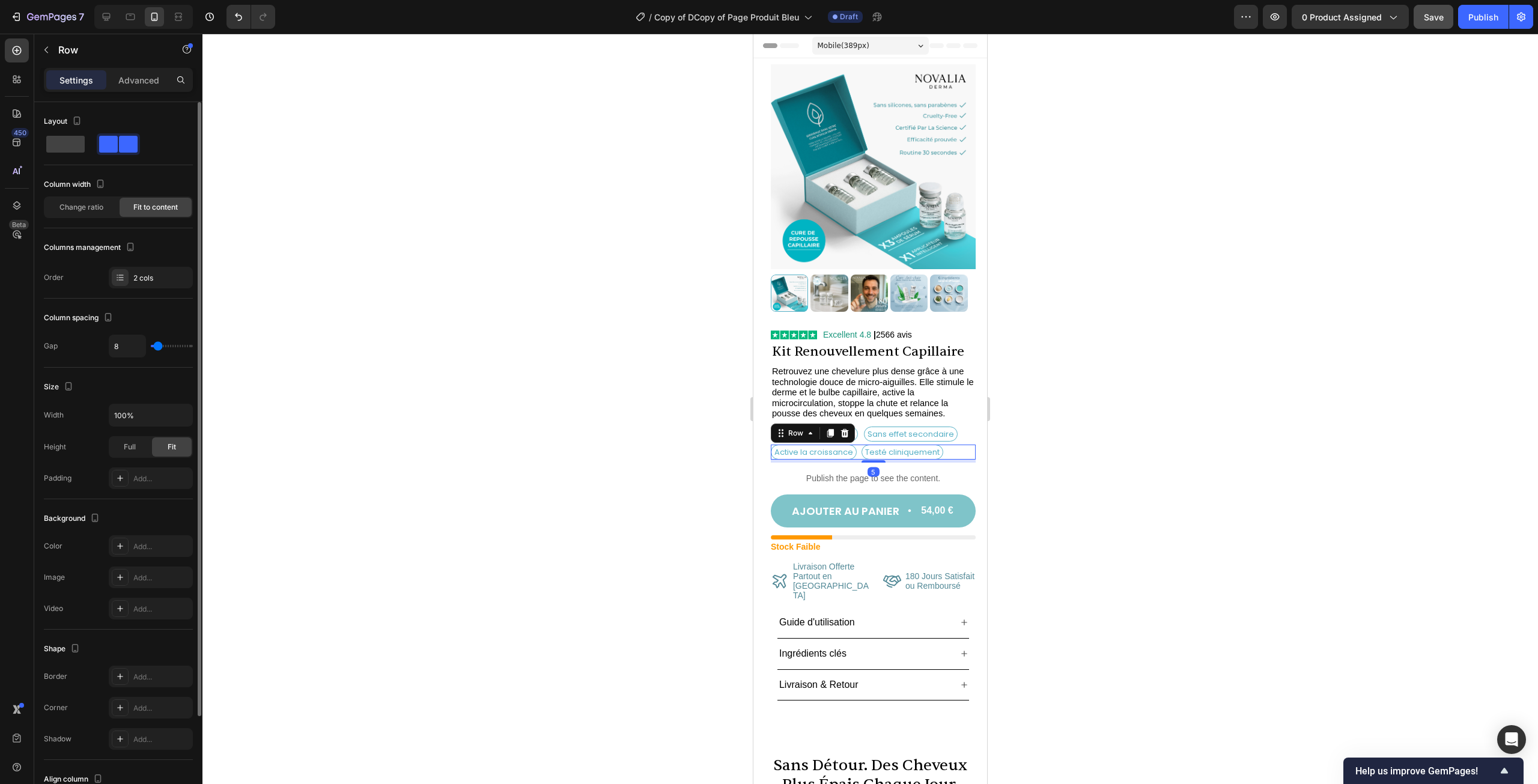
type input "7"
type input "8"
type input "10"
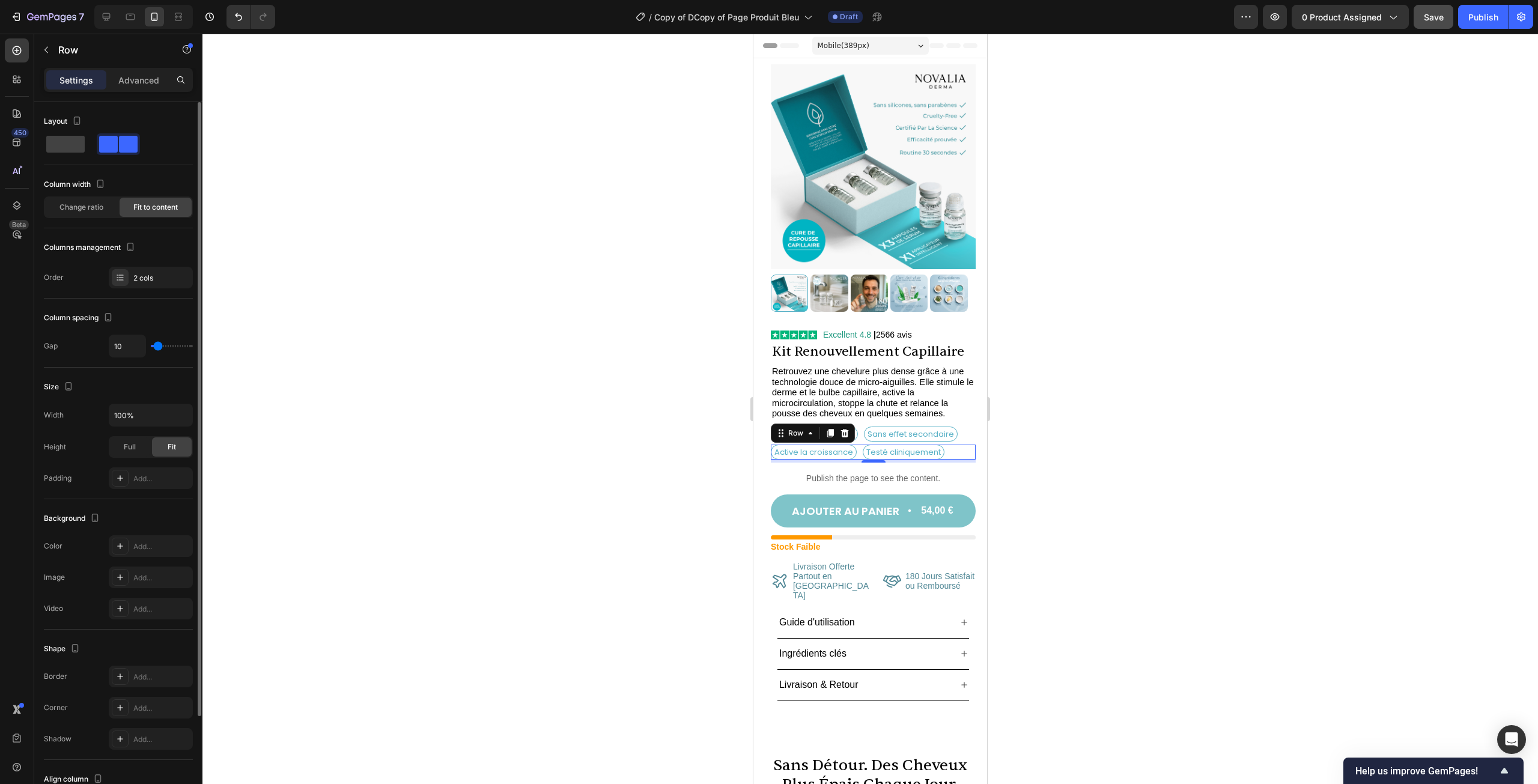
type input "10"
click at [158, 345] on input "range" at bounding box center [172, 346] width 42 height 3
click at [519, 367] on div at bounding box center [870, 408] width 1336 height 751
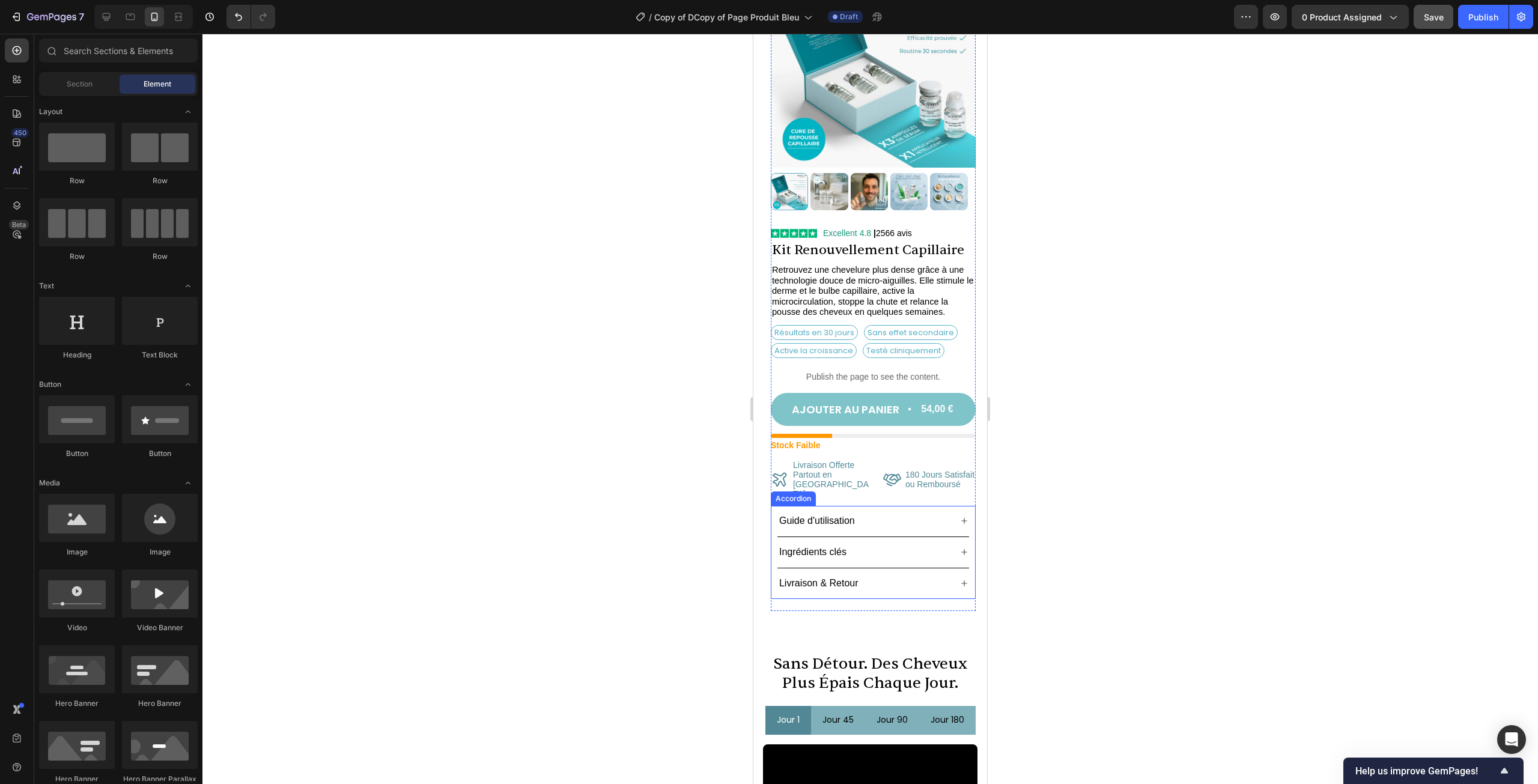
scroll to position [120, 0]
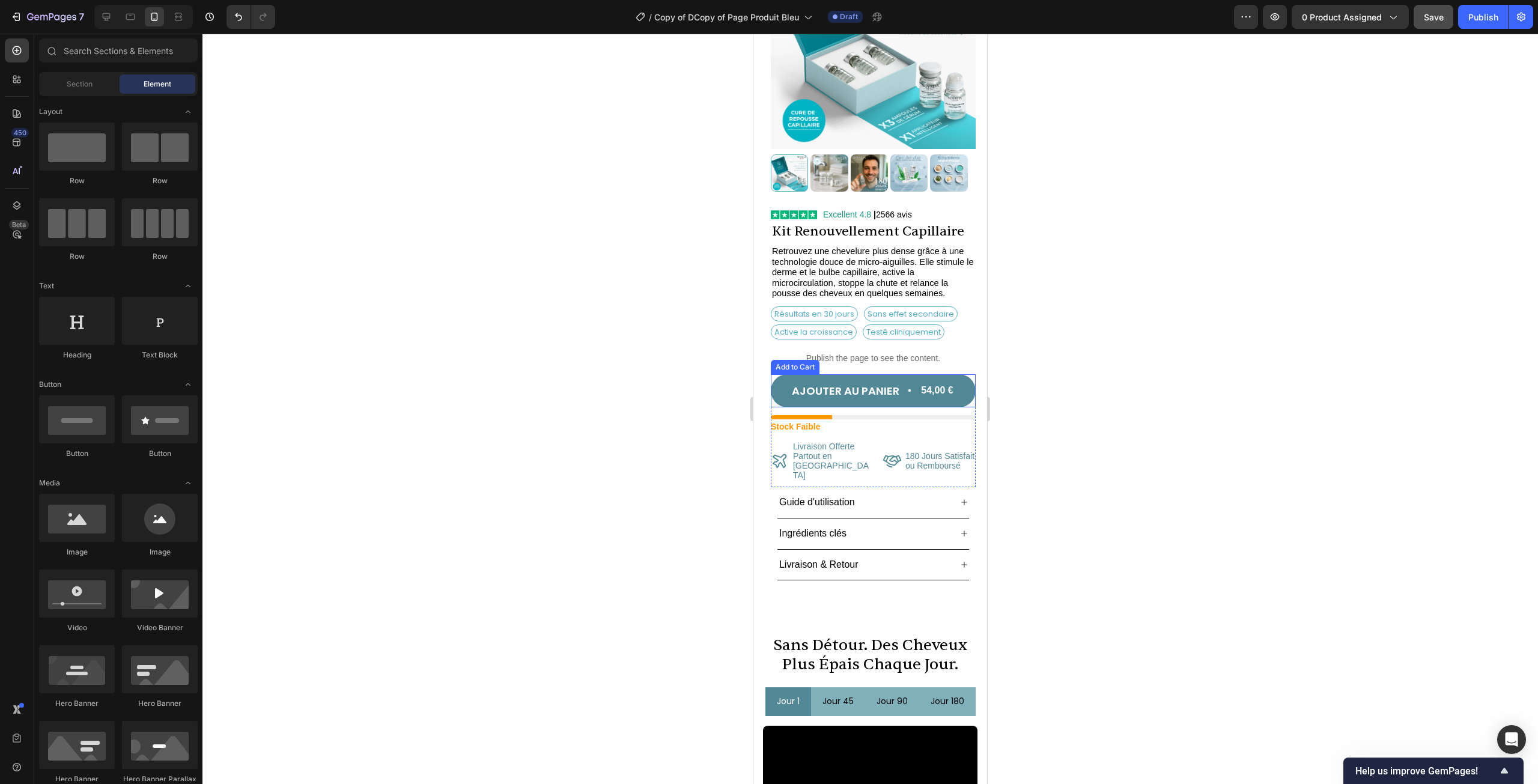
click at [888, 374] on button "AJOUTER AU PANIER 54,00 €" at bounding box center [873, 390] width 205 height 33
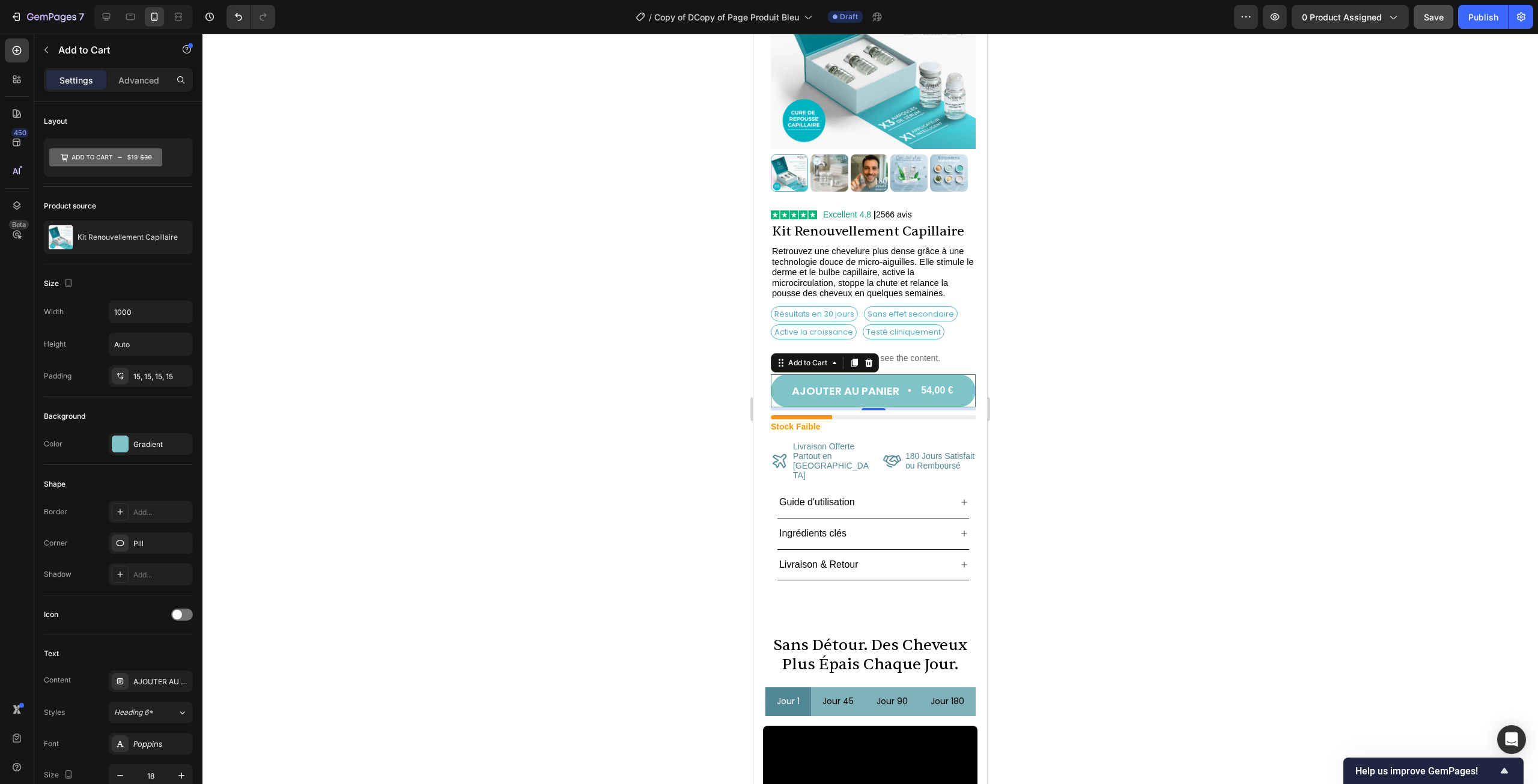
click at [1130, 467] on div at bounding box center [870, 408] width 1336 height 751
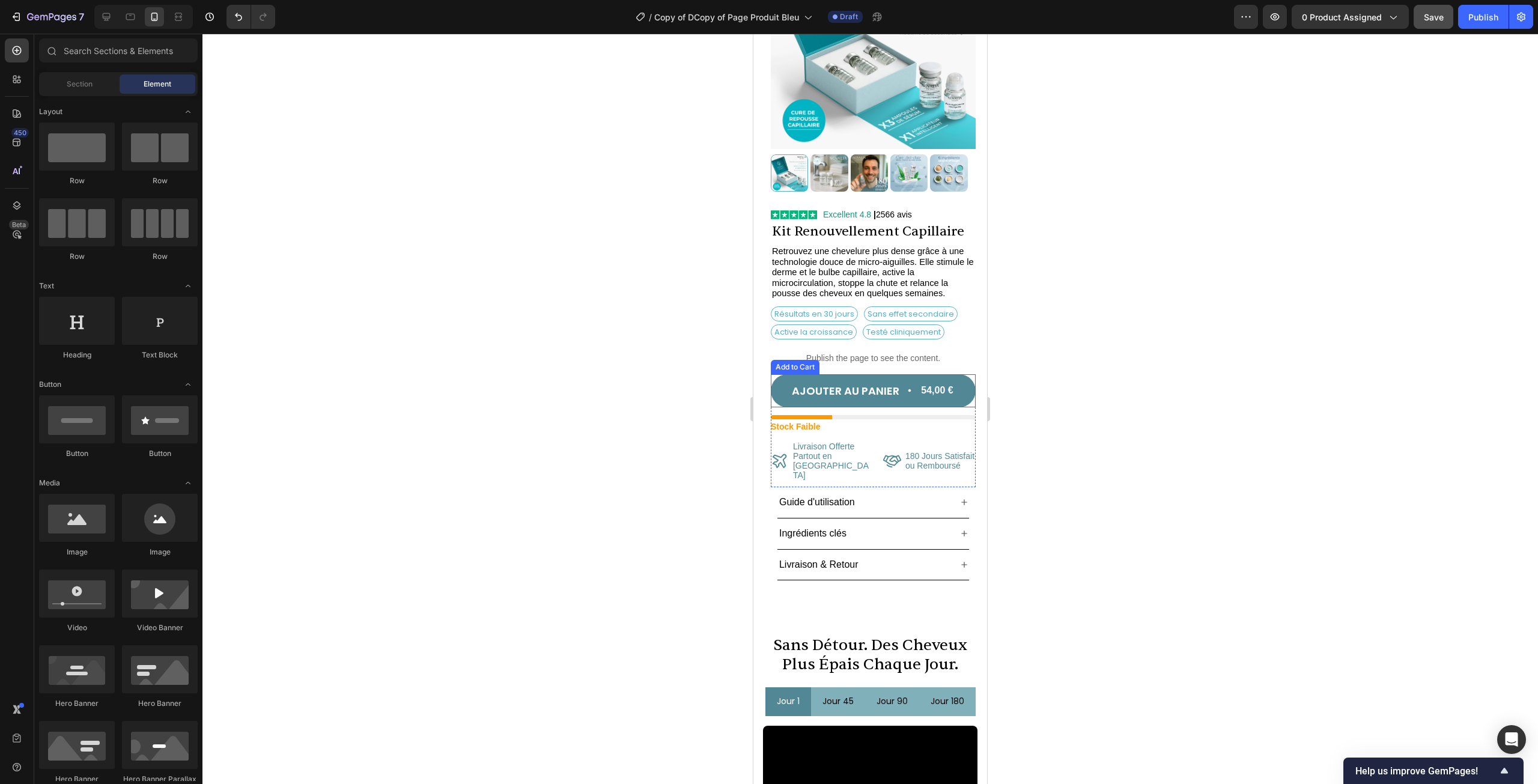
click at [929, 383] on div "54,00 €" at bounding box center [938, 391] width 34 height 15
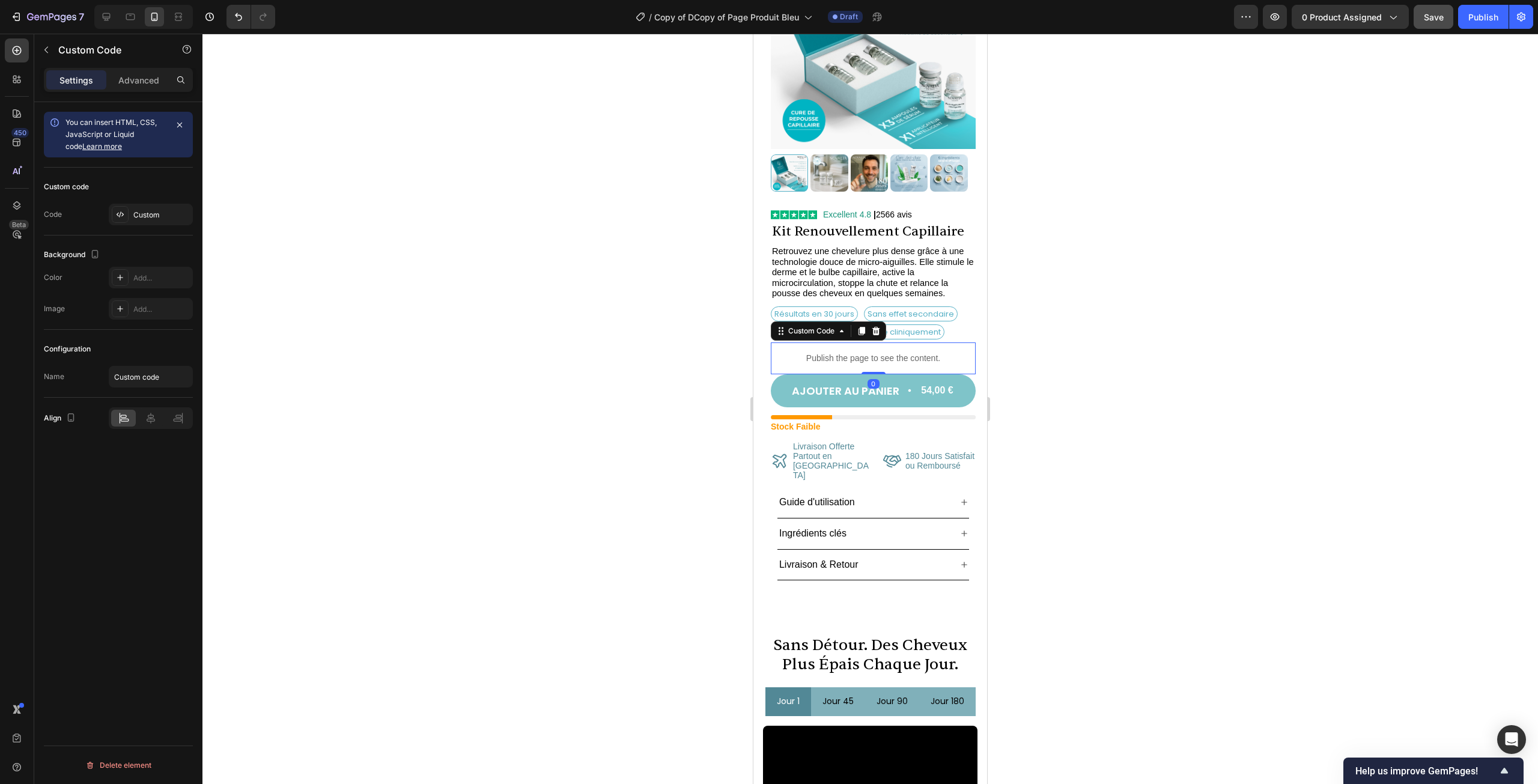
click at [931, 353] on p "Publish the page to see the content." at bounding box center [873, 359] width 205 height 13
click at [149, 220] on div "Custom" at bounding box center [151, 214] width 84 height 21
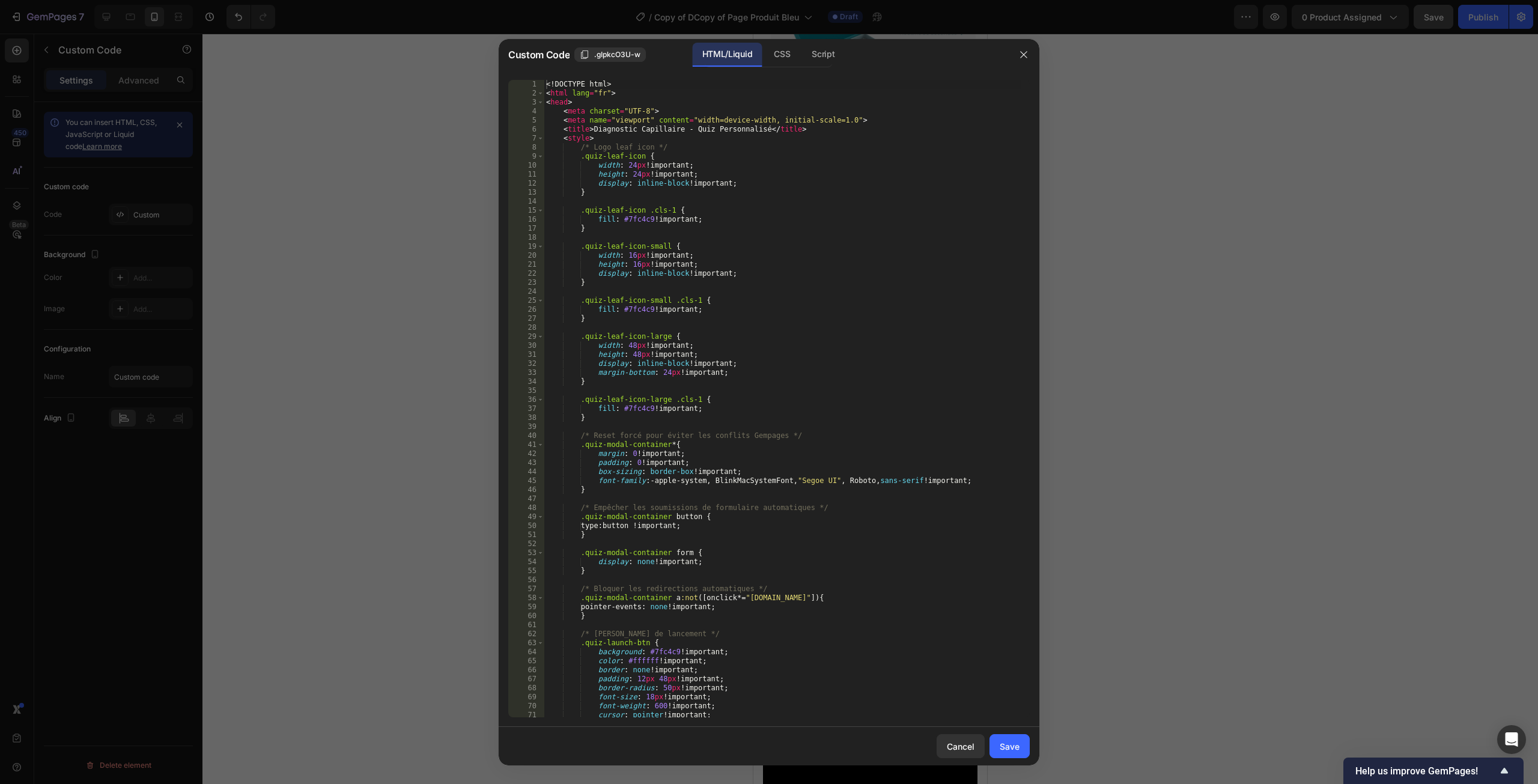
click at [906, 348] on div "<! DOCTYPE html > < html lang = "fr" > < head > < meta charset = "UTF-8" > < me…" at bounding box center [782, 407] width 477 height 655
type textarea "</body> </html>"
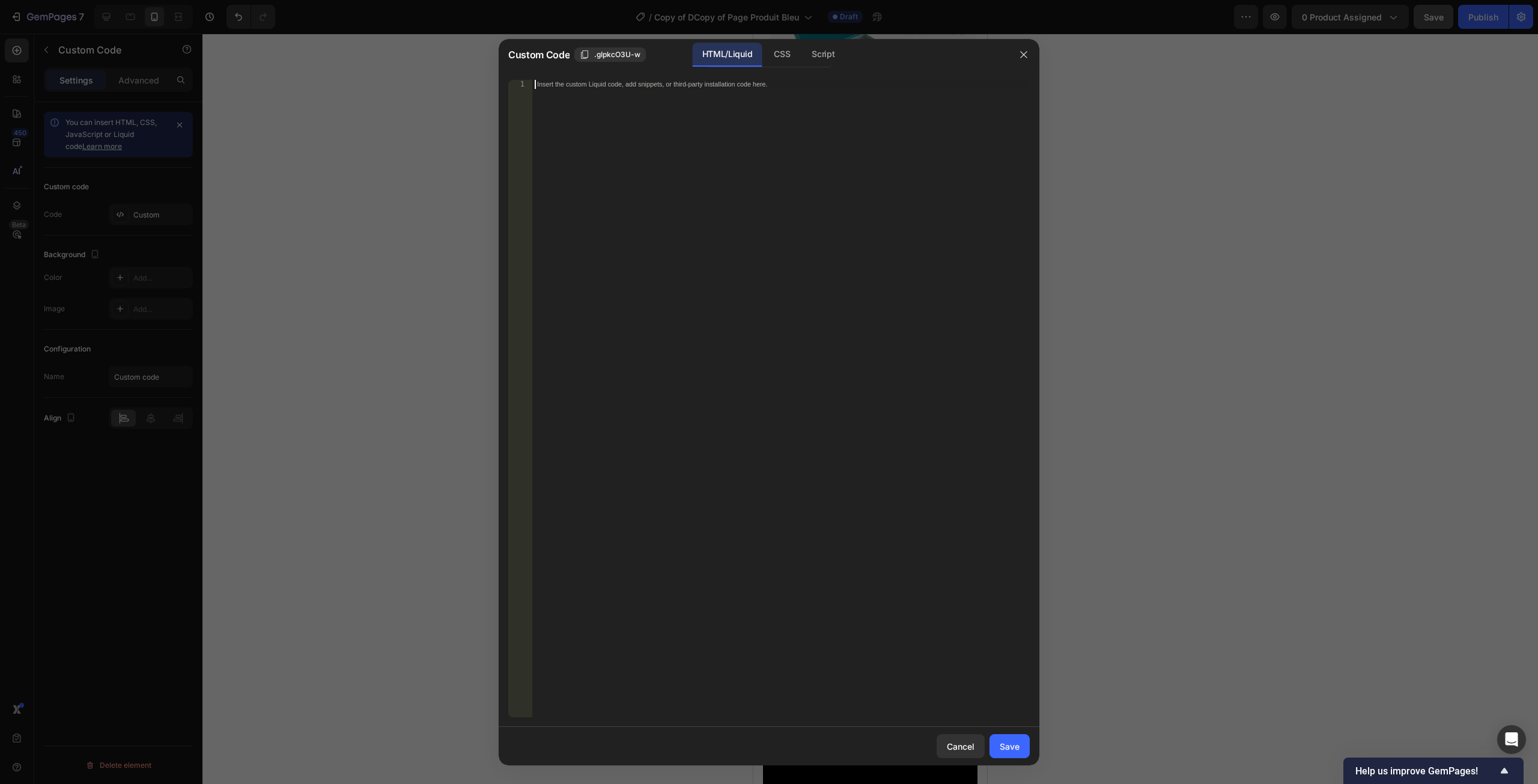
paste textarea "</html>"
type textarea "</html>"
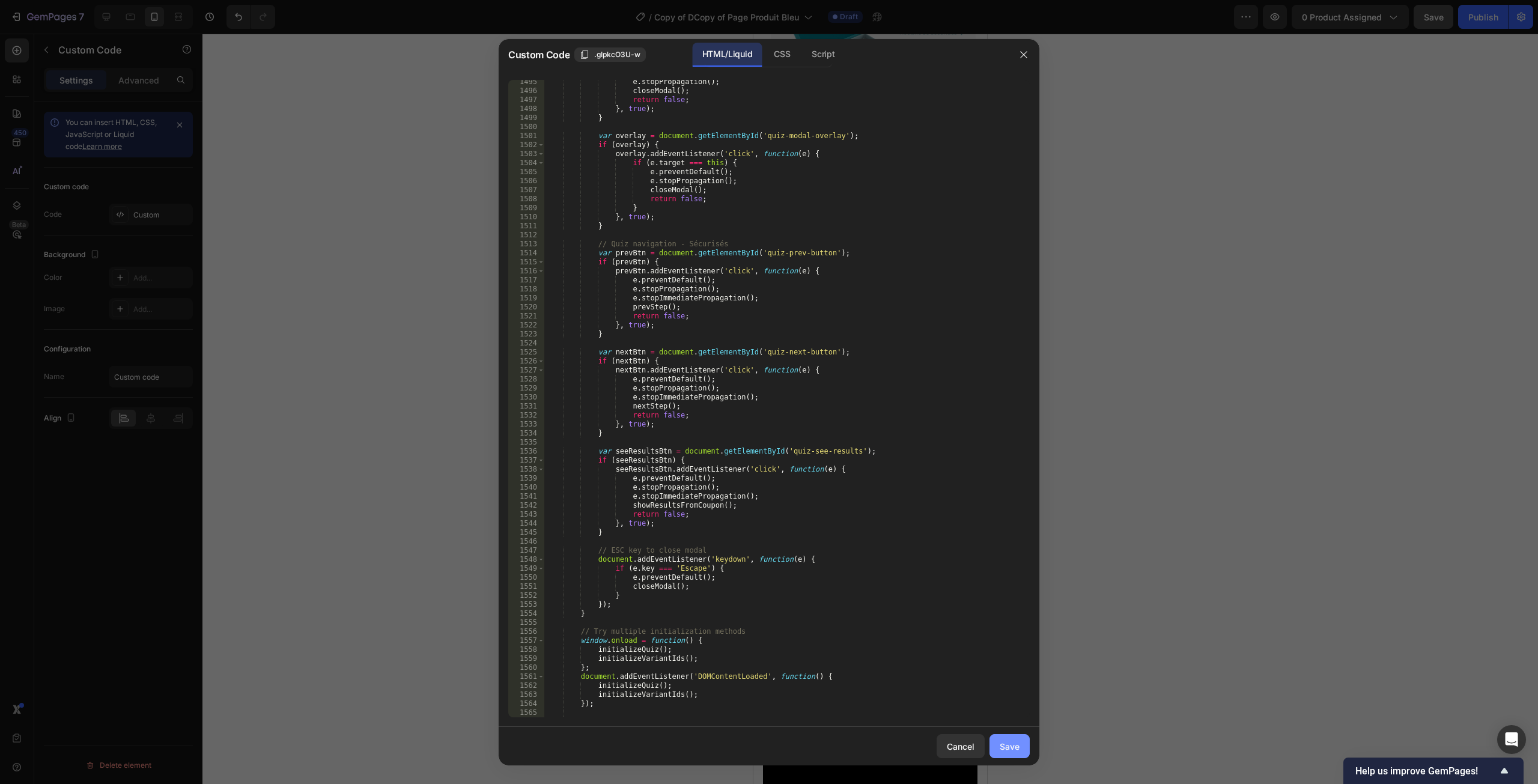
click at [1019, 745] on div "Save" at bounding box center [1010, 746] width 20 height 13
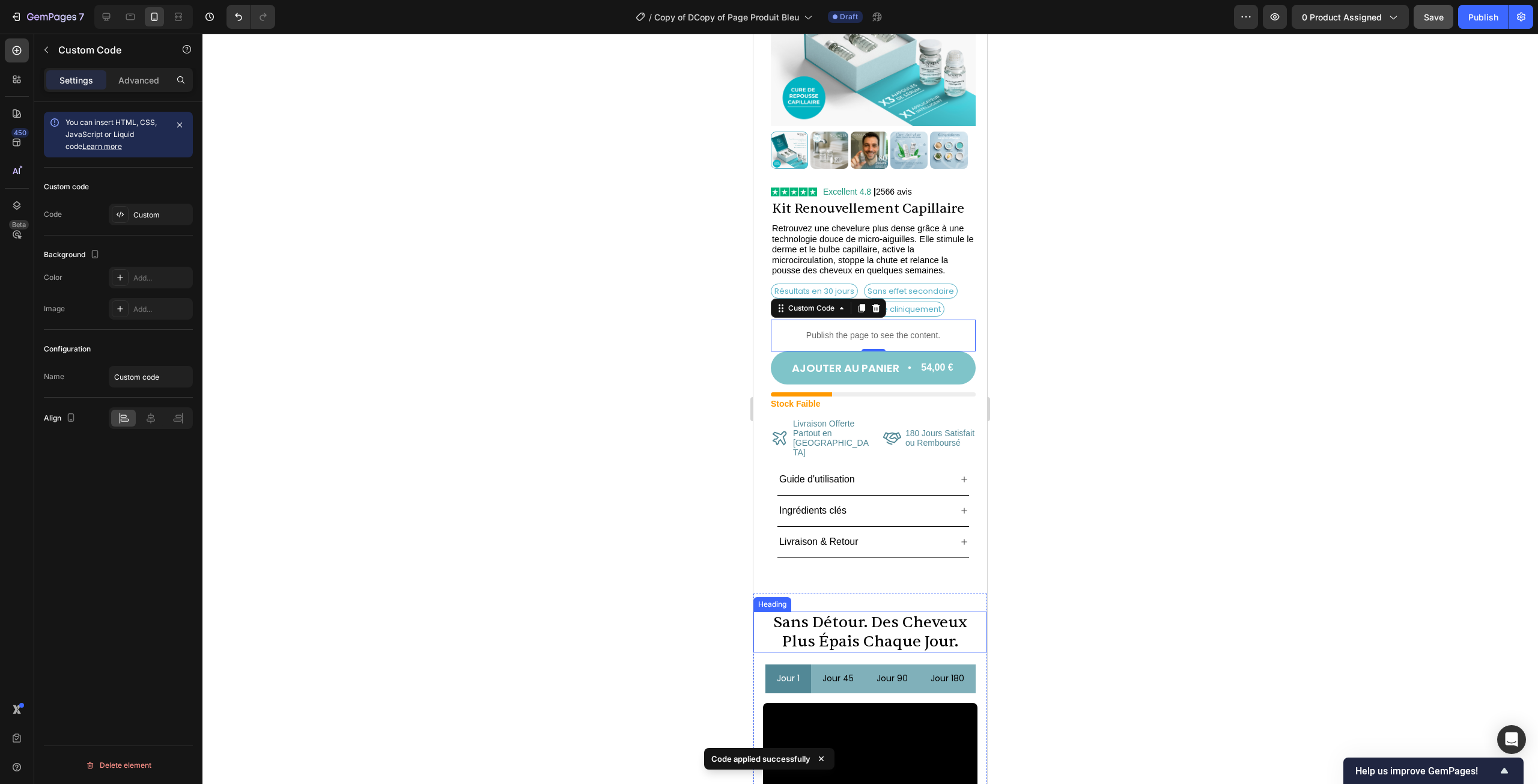
scroll to position [120, 0]
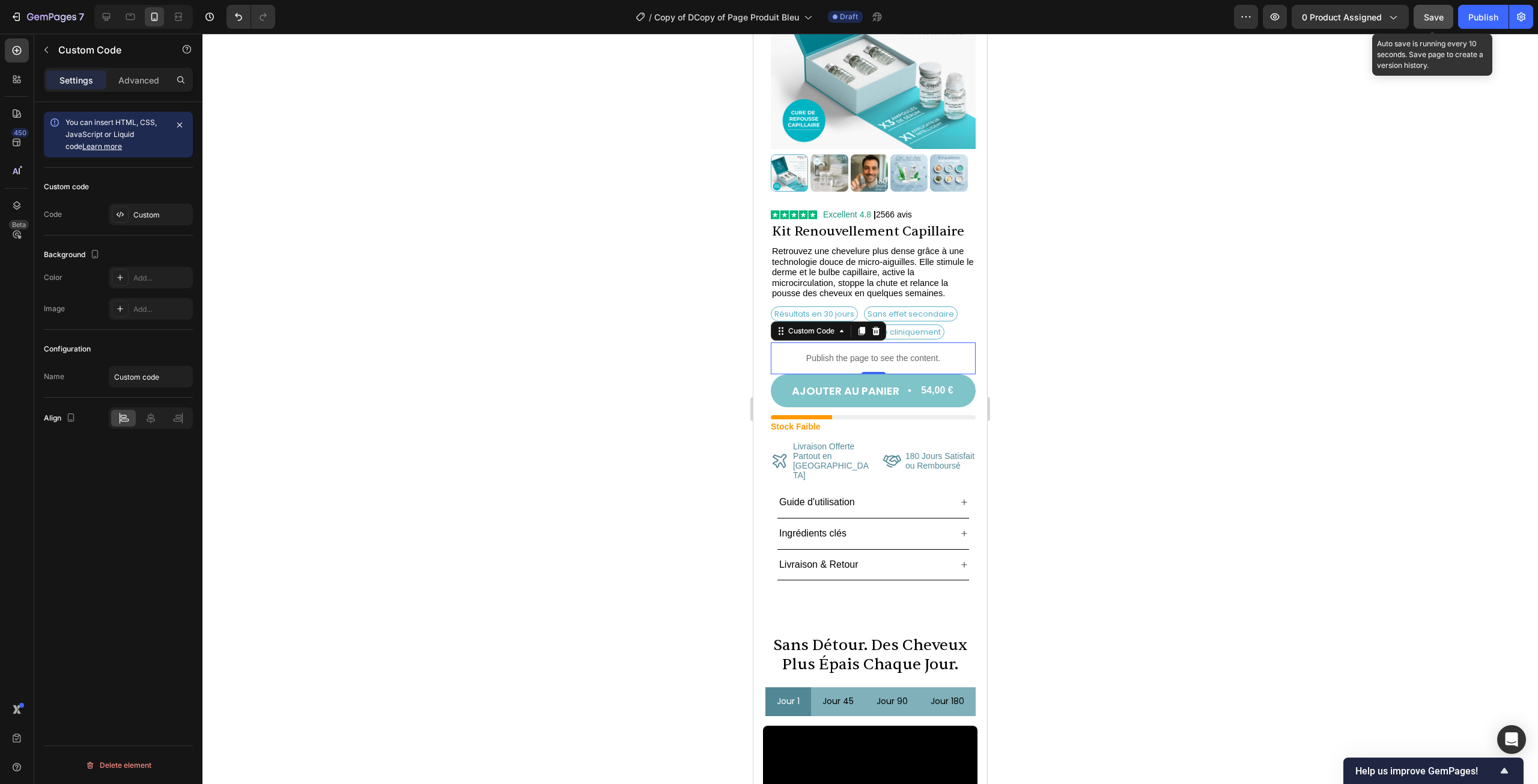
click at [1427, 21] on div "Save" at bounding box center [1433, 17] width 20 height 13
drag, startPoint x: 932, startPoint y: 353, endPoint x: 854, endPoint y: 336, distance: 79.8
click at [932, 353] on p "Publish the page to see the content." at bounding box center [873, 359] width 205 height 13
click at [159, 214] on div "Custom" at bounding box center [162, 214] width 57 height 11
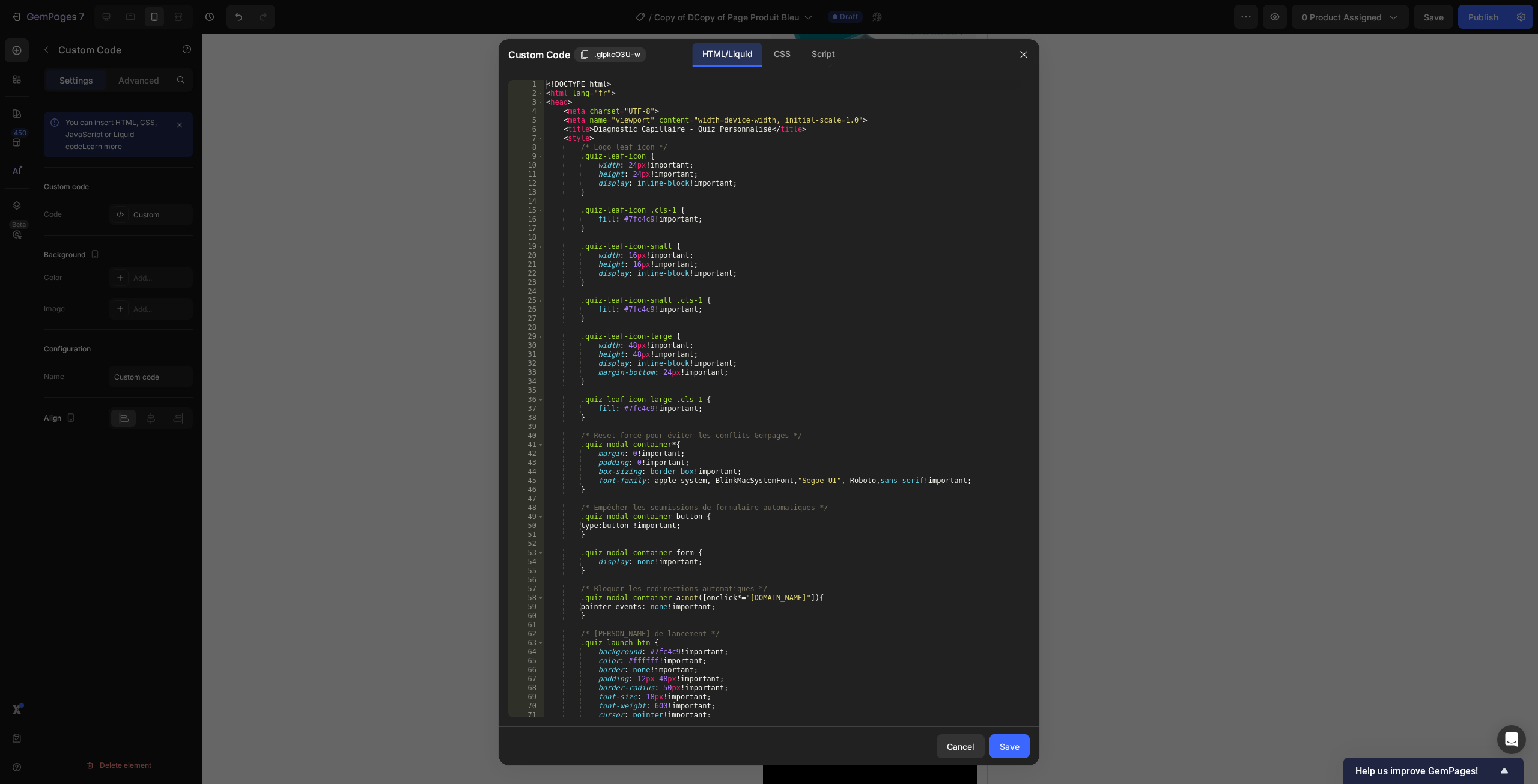
click at [929, 299] on div "<! DOCTYPE html > < html lang = "fr" > < head > < meta charset = "UTF-8" > < me…" at bounding box center [782, 407] width 477 height 655
type textarea "</body> </html>"
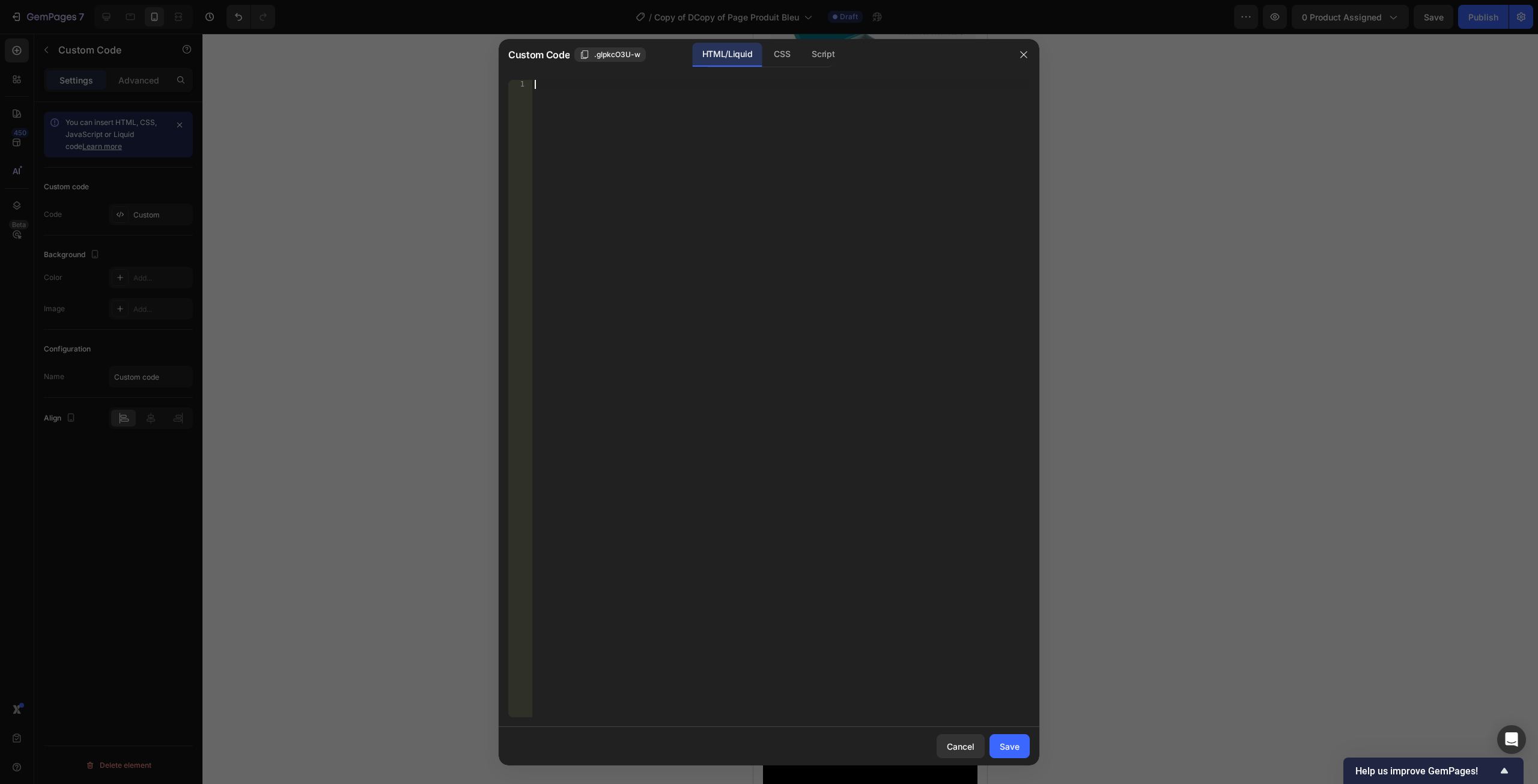
paste textarea "</html>"
type textarea "</html>"
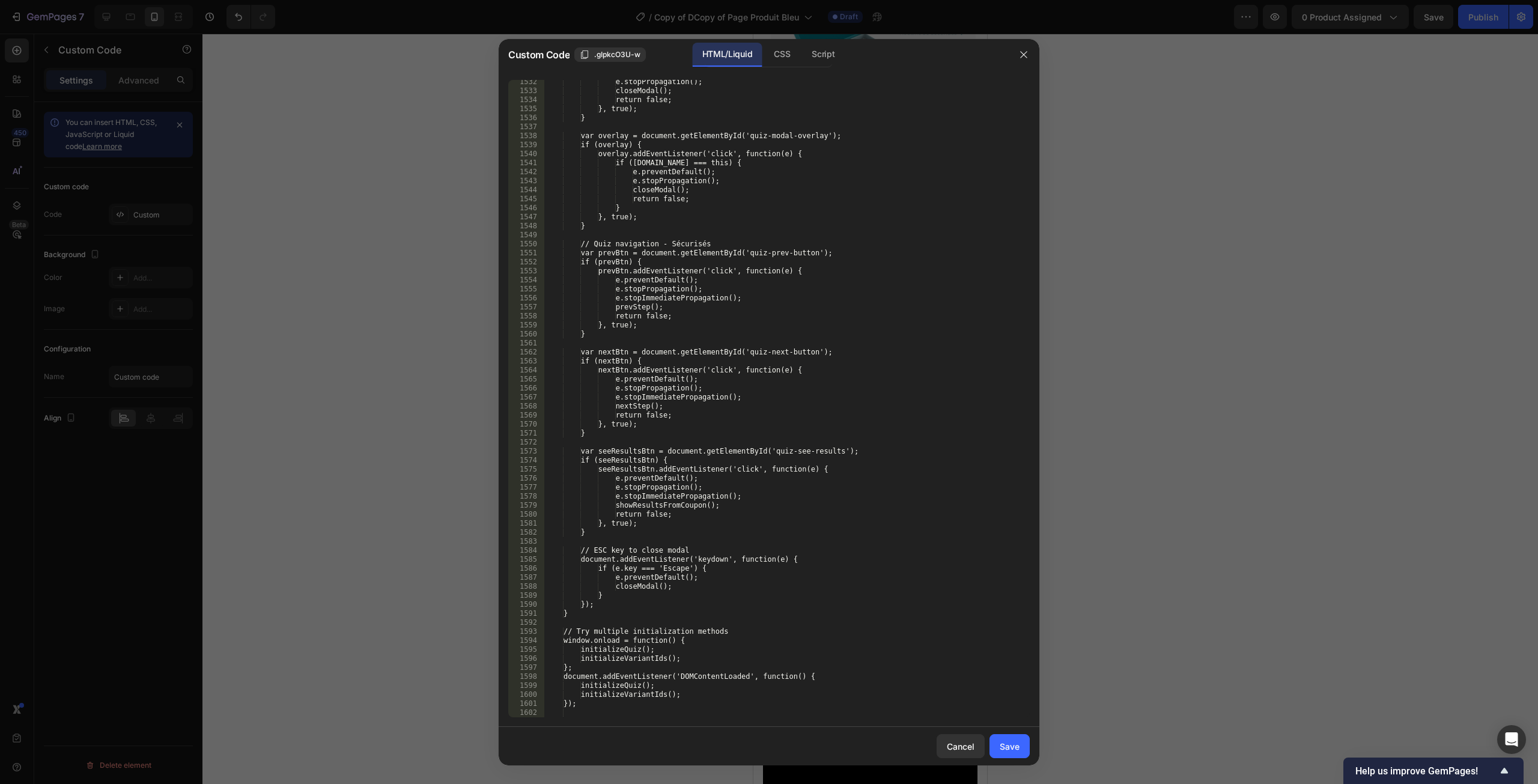
scroll to position [14875, 0]
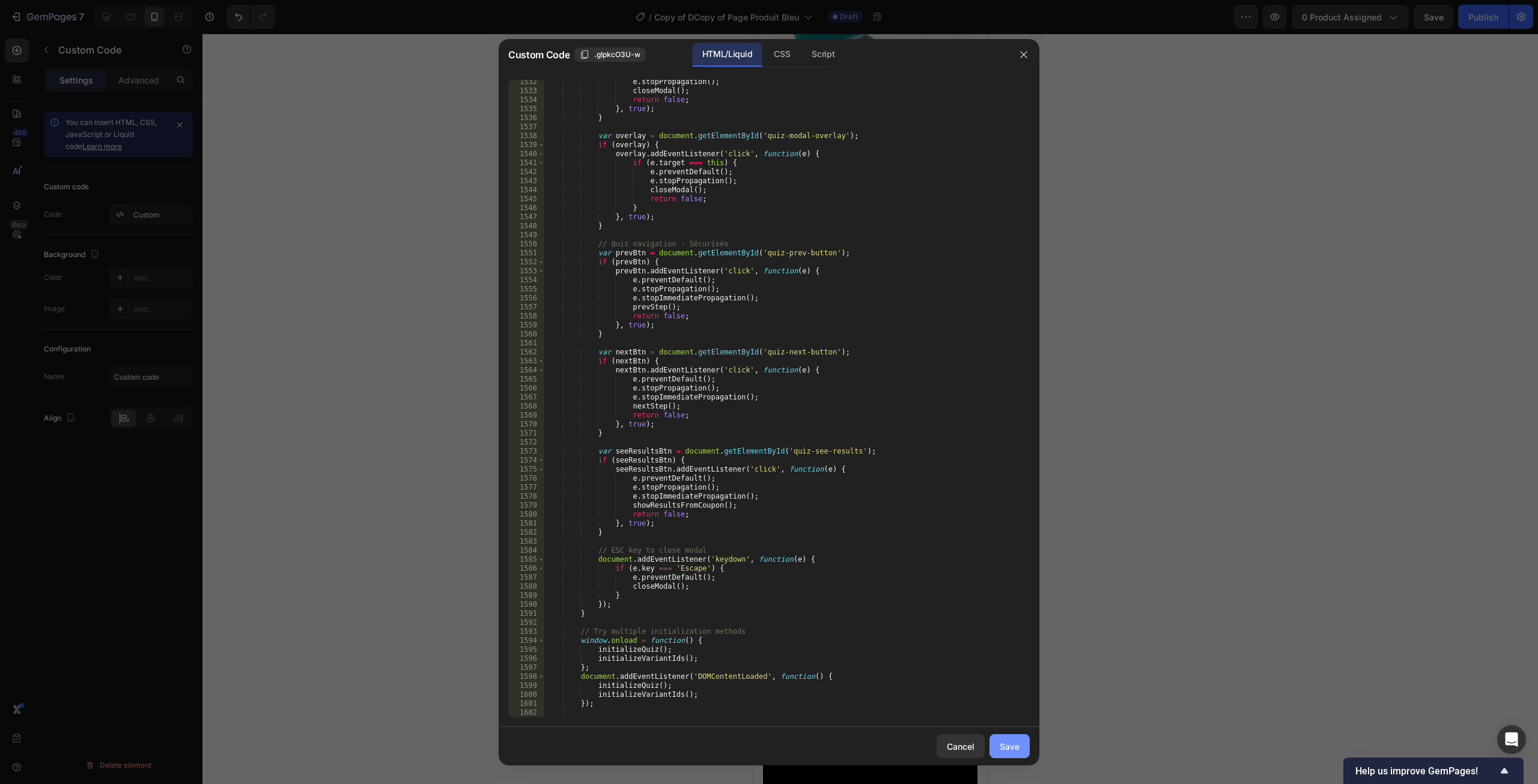
click at [998, 753] on button "Save" at bounding box center [1010, 746] width 40 height 24
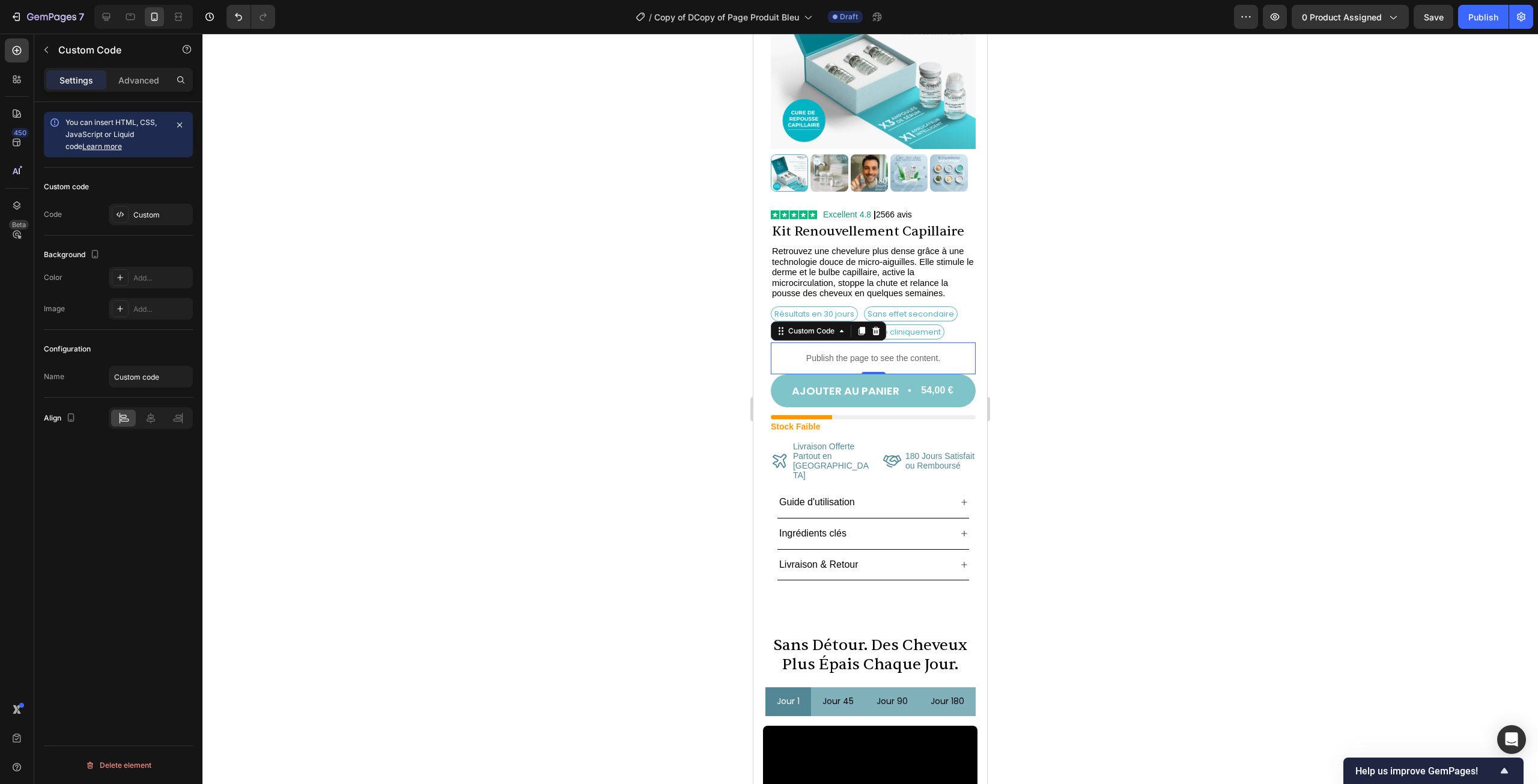
click at [805, 342] on div "Publish the page to see the content." at bounding box center [873, 358] width 205 height 32
click at [145, 220] on div "Custom" at bounding box center [151, 214] width 84 height 21
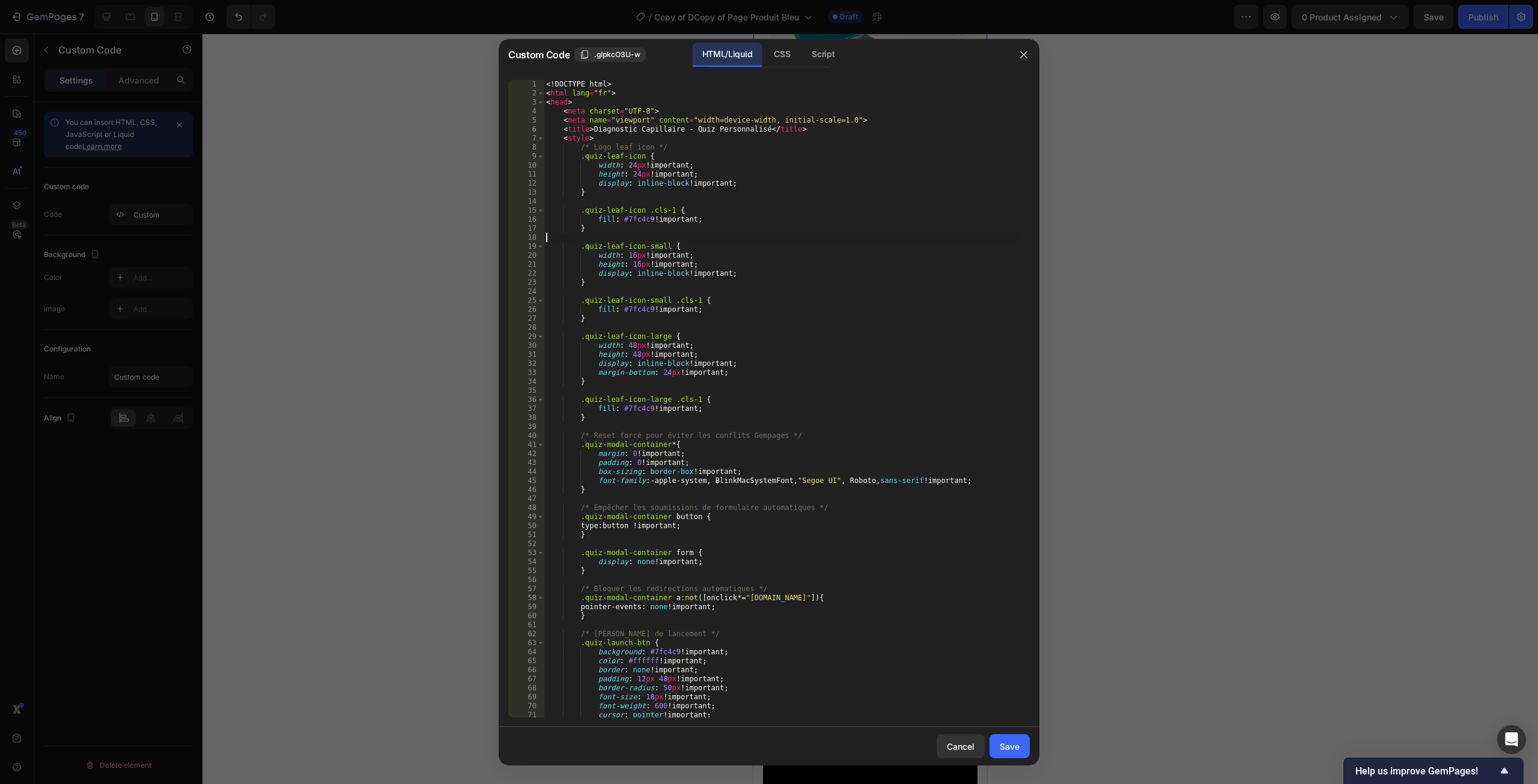
click at [804, 238] on div "<! DOCTYPE html > < html lang = "fr" > < head > < meta charset = "UTF-8" > < me…" at bounding box center [782, 407] width 477 height 655
type textarea "</body> </html>"
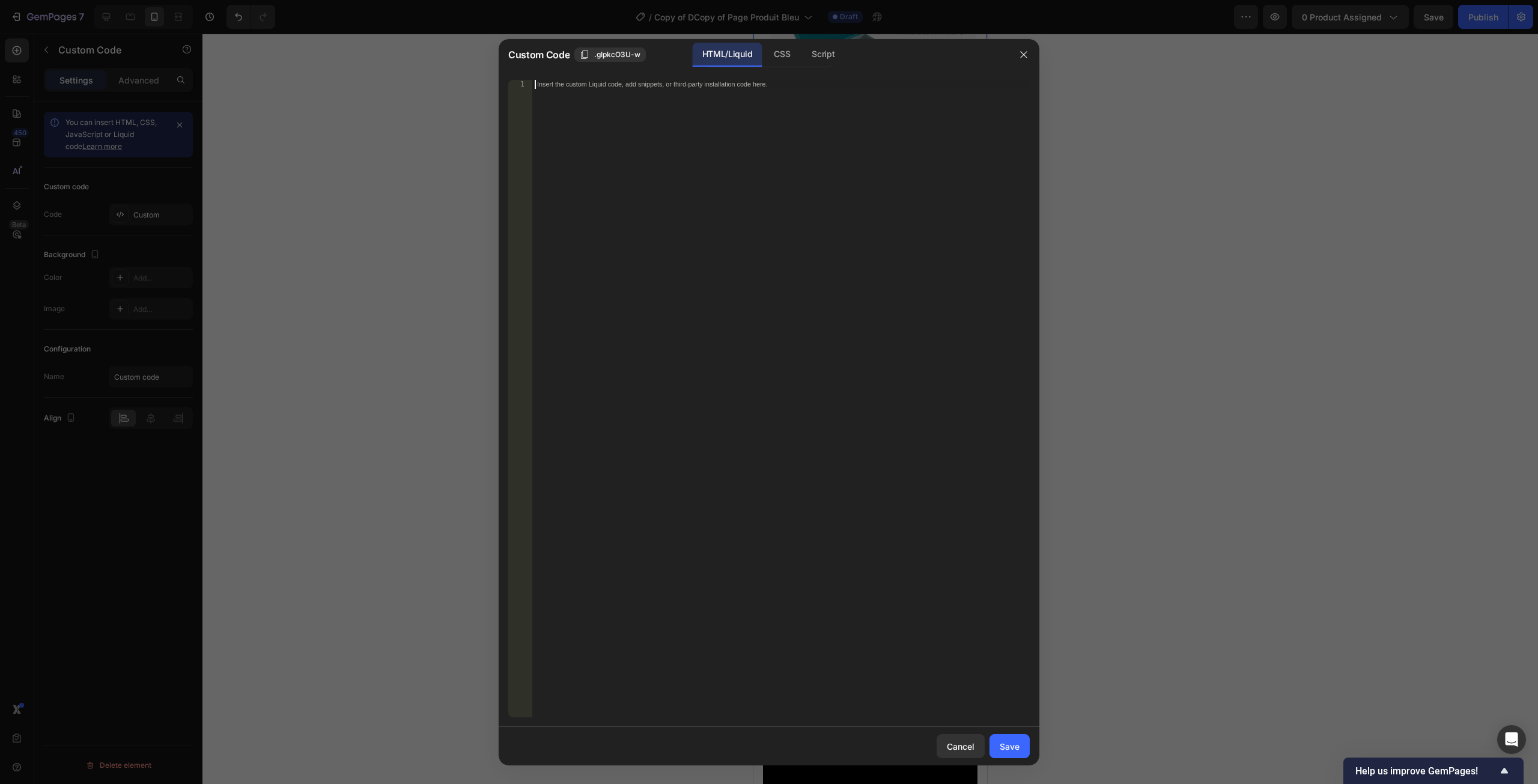
paste textarea "</html>"
type textarea "</html>"
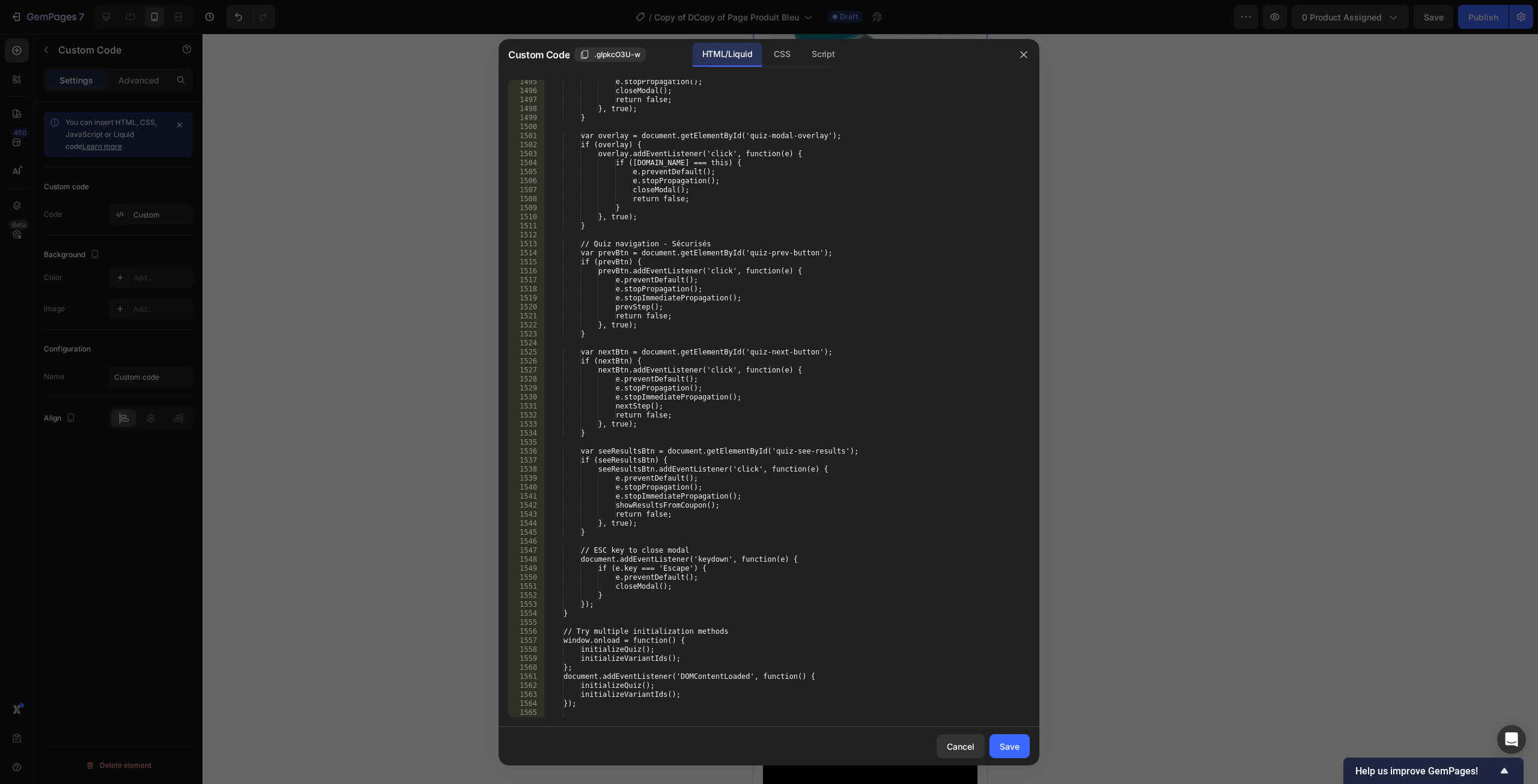
scroll to position [14540, 0]
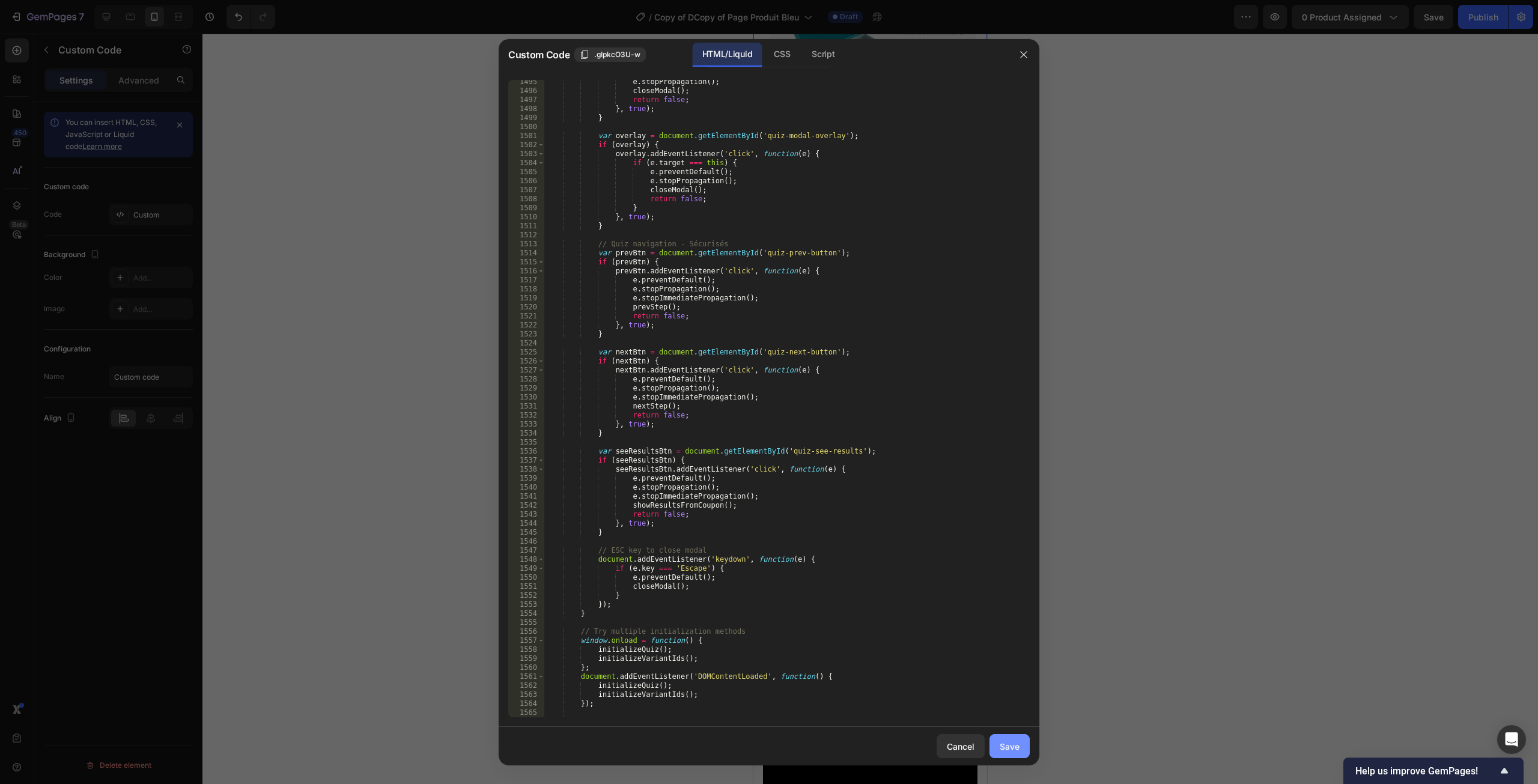
click at [1016, 750] on div "Save" at bounding box center [1010, 746] width 20 height 13
